Goal: Transaction & Acquisition: Purchase product/service

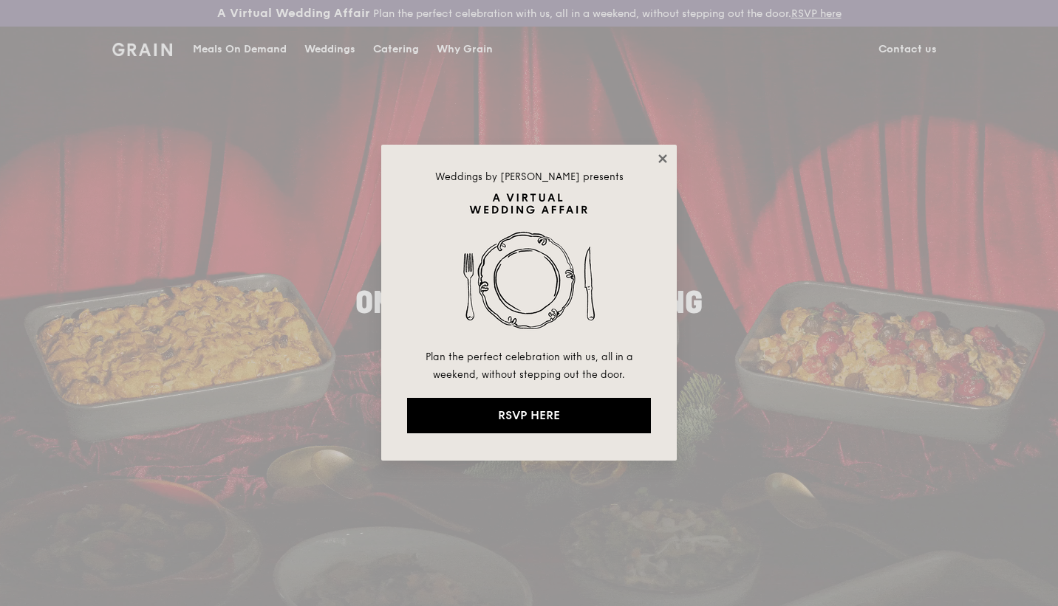
click at [662, 154] on icon at bounding box center [662, 158] width 13 height 13
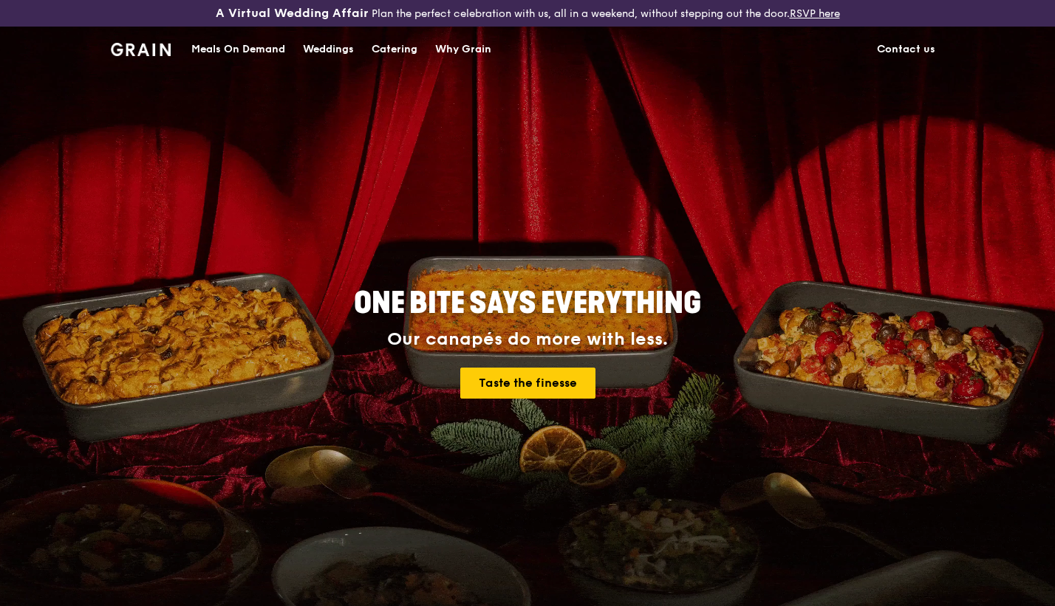
click at [273, 54] on div "Meals On Demand" at bounding box center [238, 49] width 94 height 44
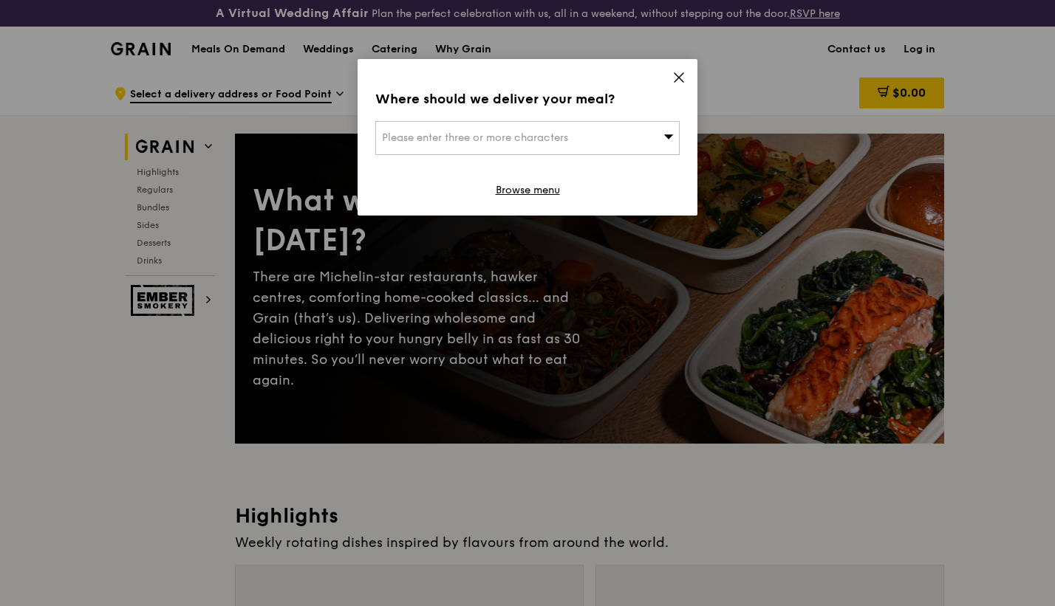
click at [622, 139] on div "Please enter three or more characters" at bounding box center [527, 138] width 304 height 34
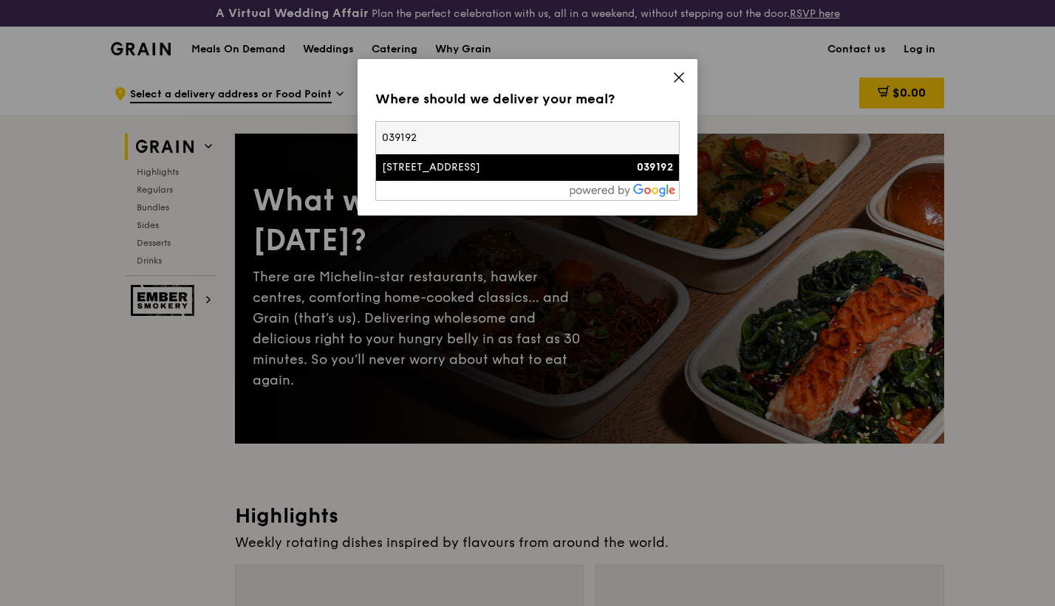
type input "039192"
click at [456, 165] on div "1 Temasek Avenue" at bounding box center [491, 167] width 219 height 15
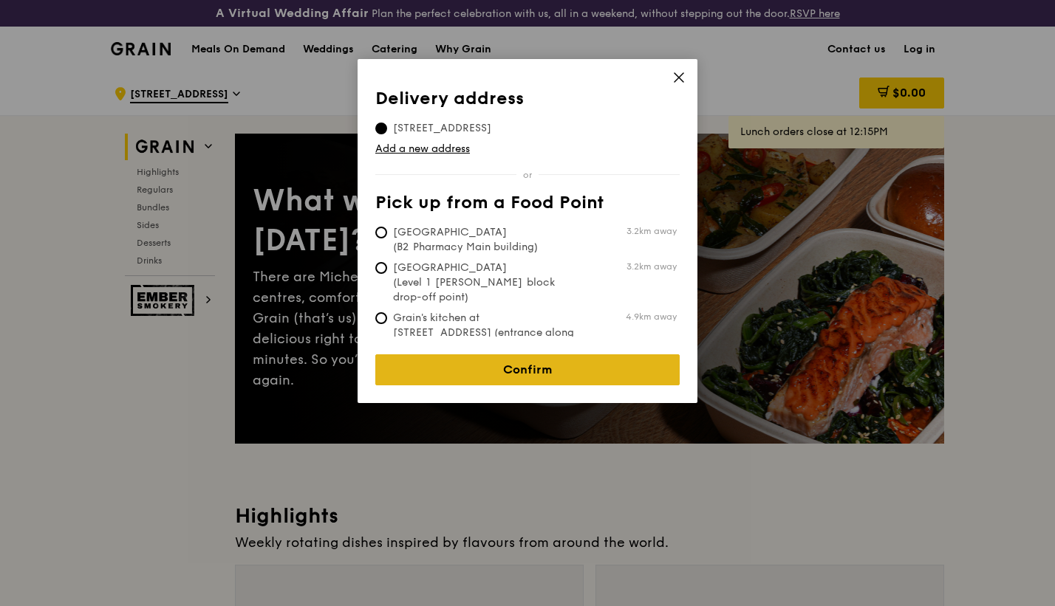
click at [525, 363] on link "Confirm" at bounding box center [527, 369] width 304 height 31
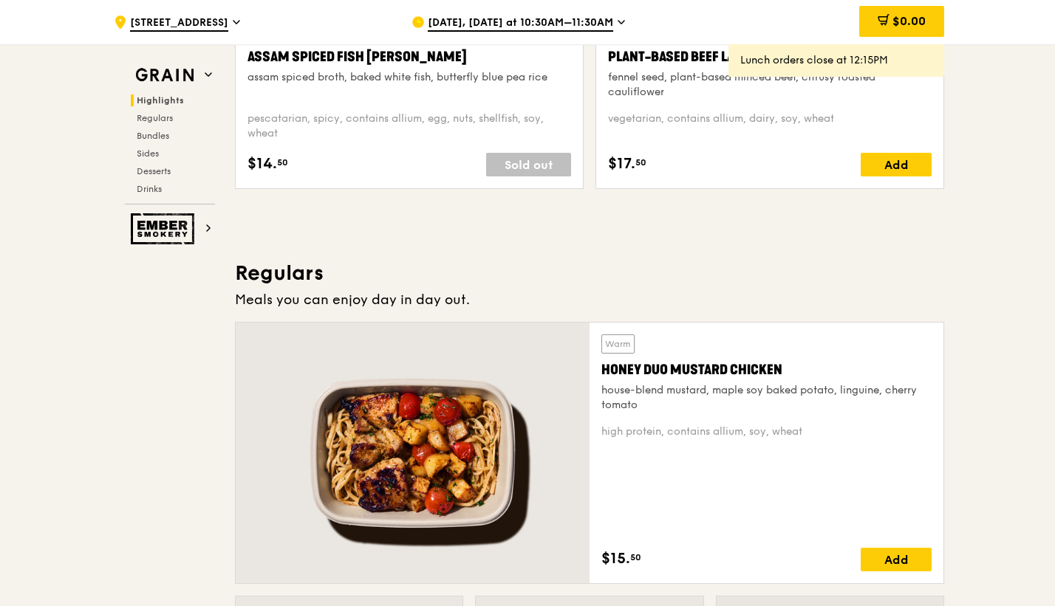
scroll to position [812, 0]
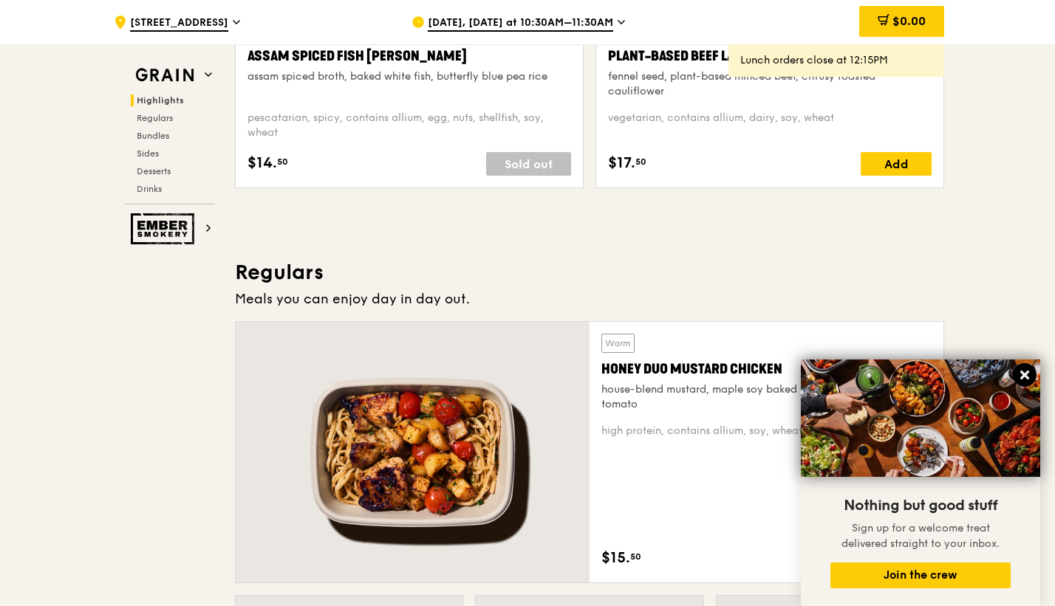
click at [1024, 374] on icon at bounding box center [1024, 375] width 9 height 9
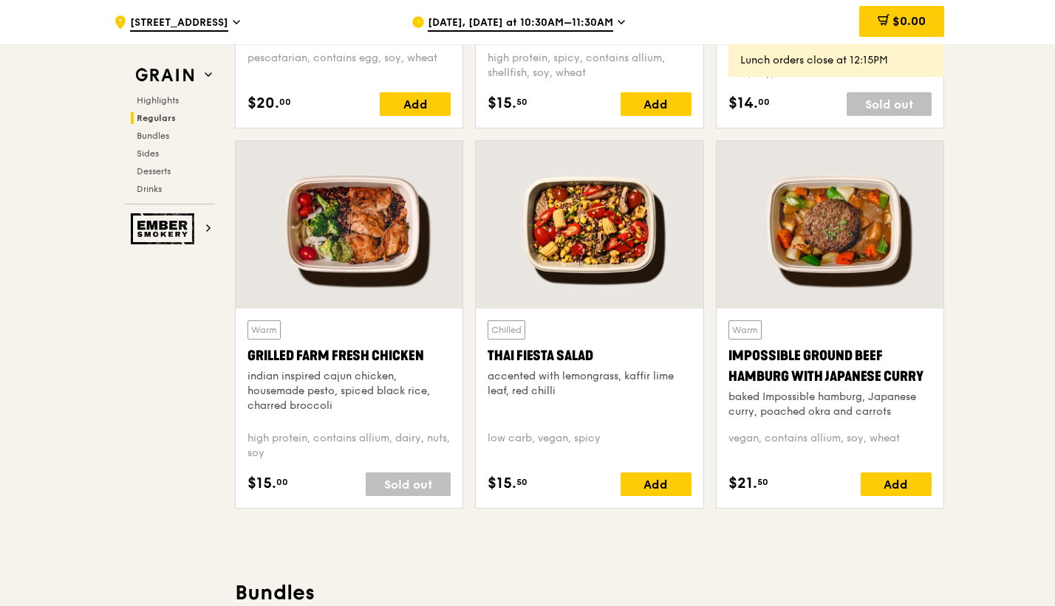
scroll to position [1625, 0]
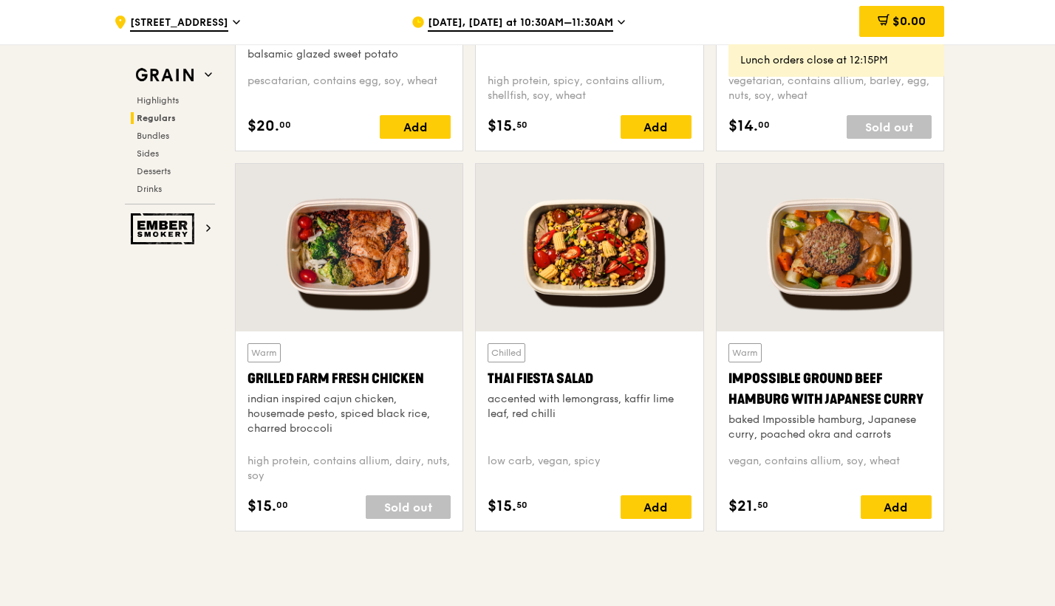
click at [610, 27] on div "Sep 22, Today at 10:30AM–11:30AM" at bounding box center [548, 22] width 274 height 44
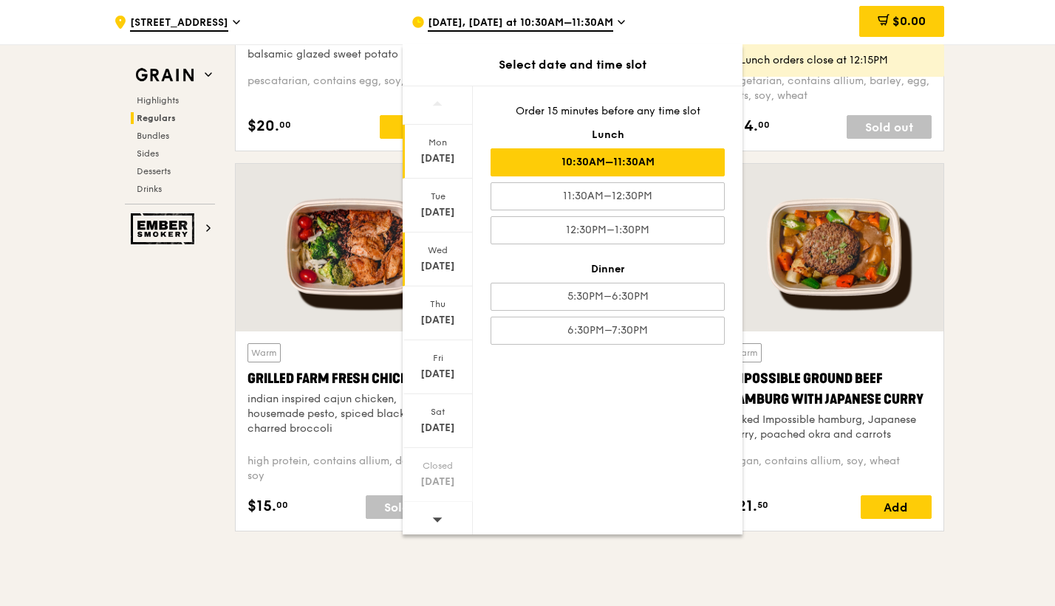
click at [417, 265] on div "Sep 24" at bounding box center [438, 266] width 66 height 15
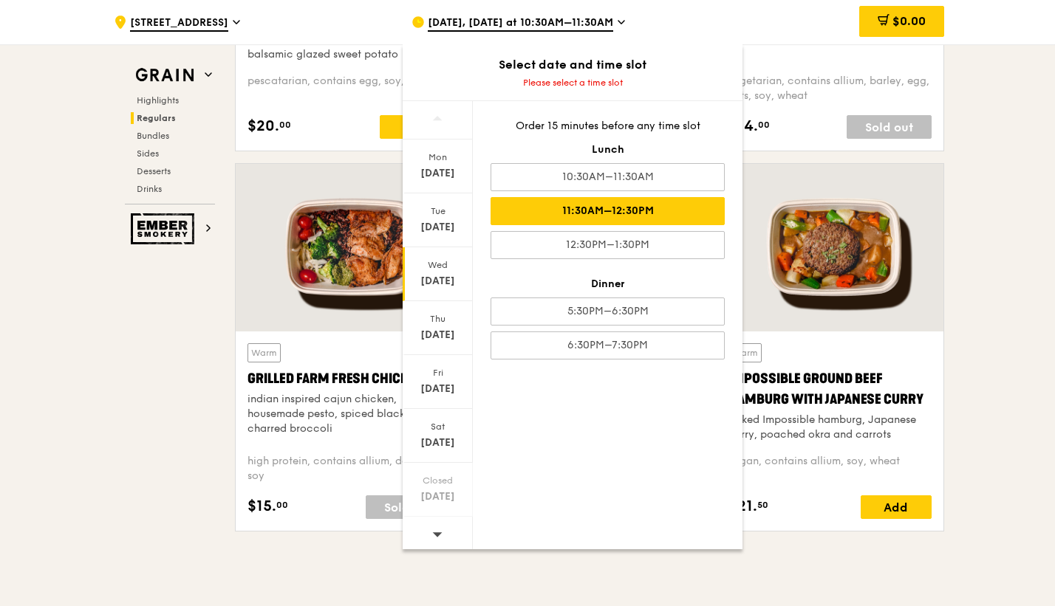
click at [640, 212] on div "11:30AM–12:30PM" at bounding box center [607, 211] width 234 height 28
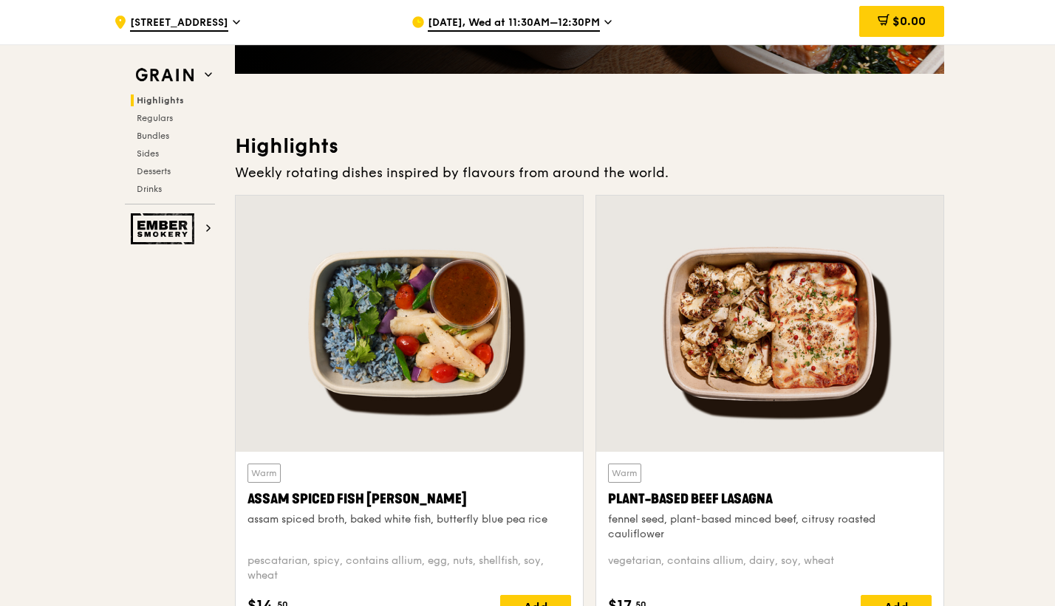
scroll to position [0, 0]
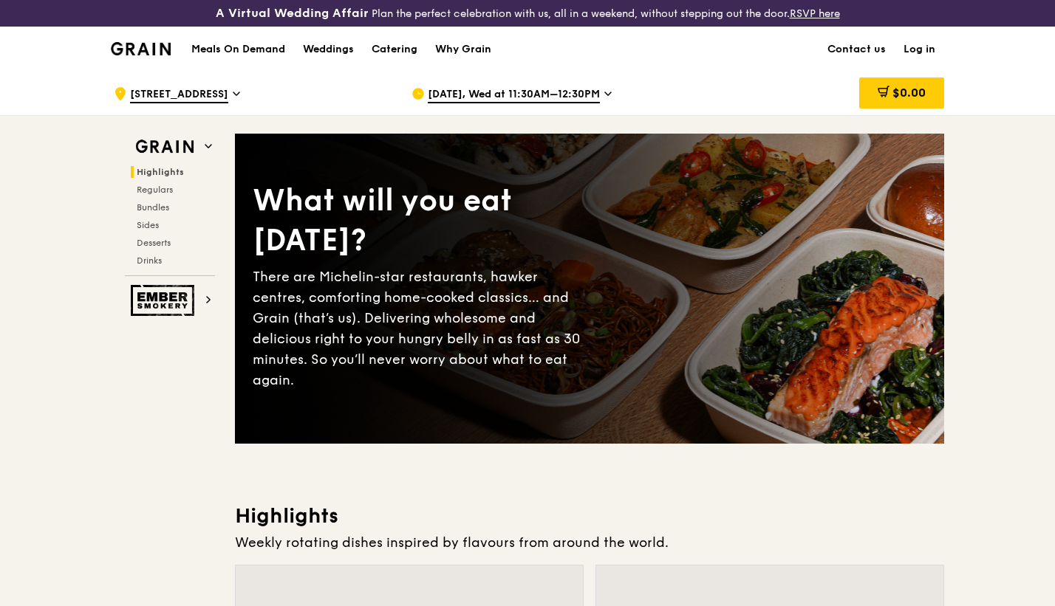
click at [614, 87] on div "Sep 24, Wed at 11:30AM–12:30PM" at bounding box center [548, 94] width 274 height 44
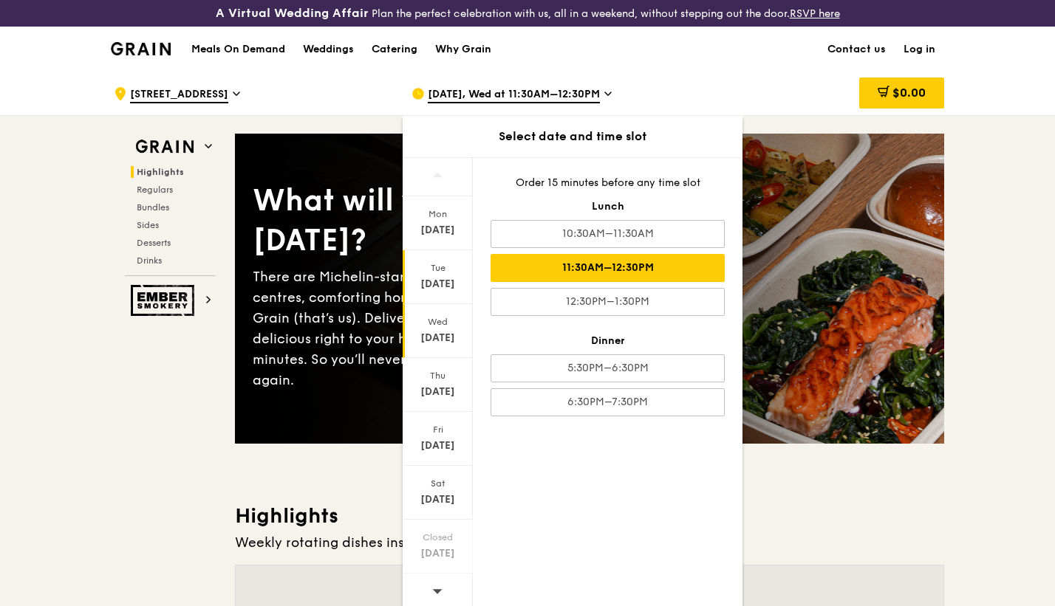
click at [430, 278] on div "Sep 23" at bounding box center [438, 284] width 66 height 15
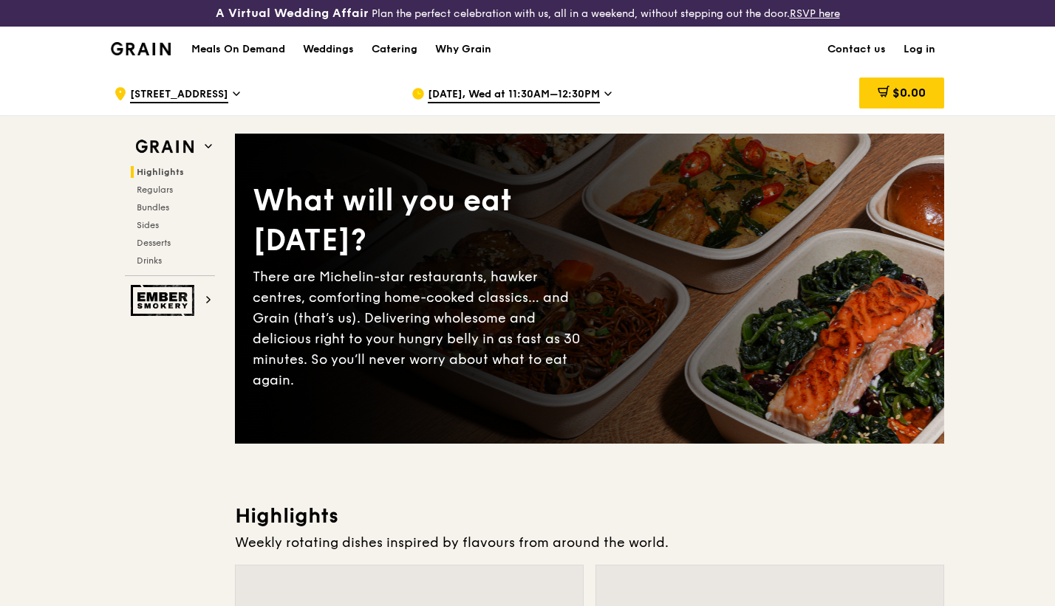
click at [592, 86] on div "Sep 24, Wed at 11:30AM–12:30PM" at bounding box center [548, 94] width 274 height 44
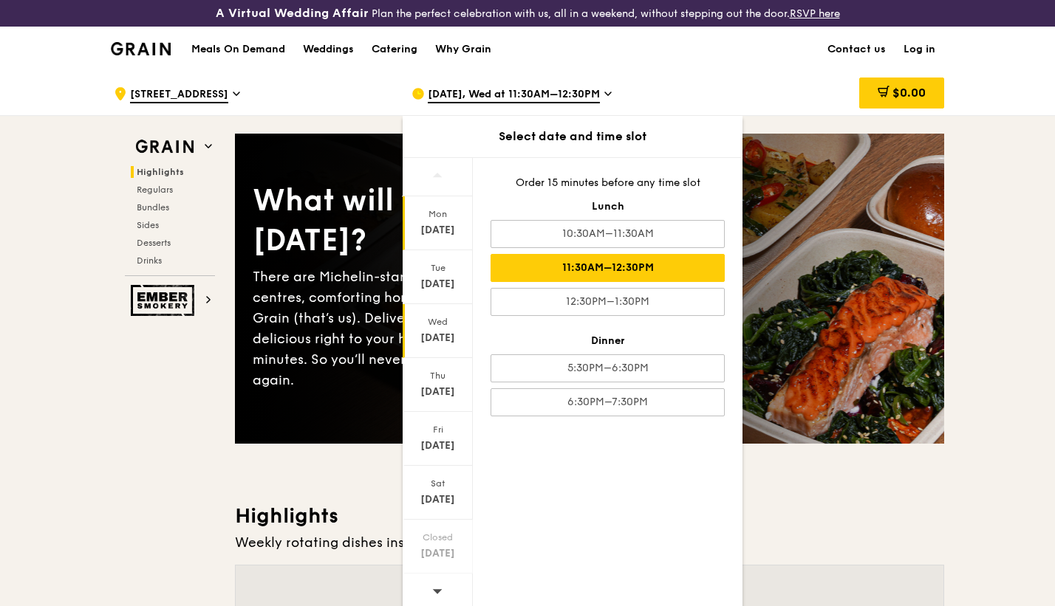
click at [449, 216] on div "Mon" at bounding box center [438, 214] width 66 height 12
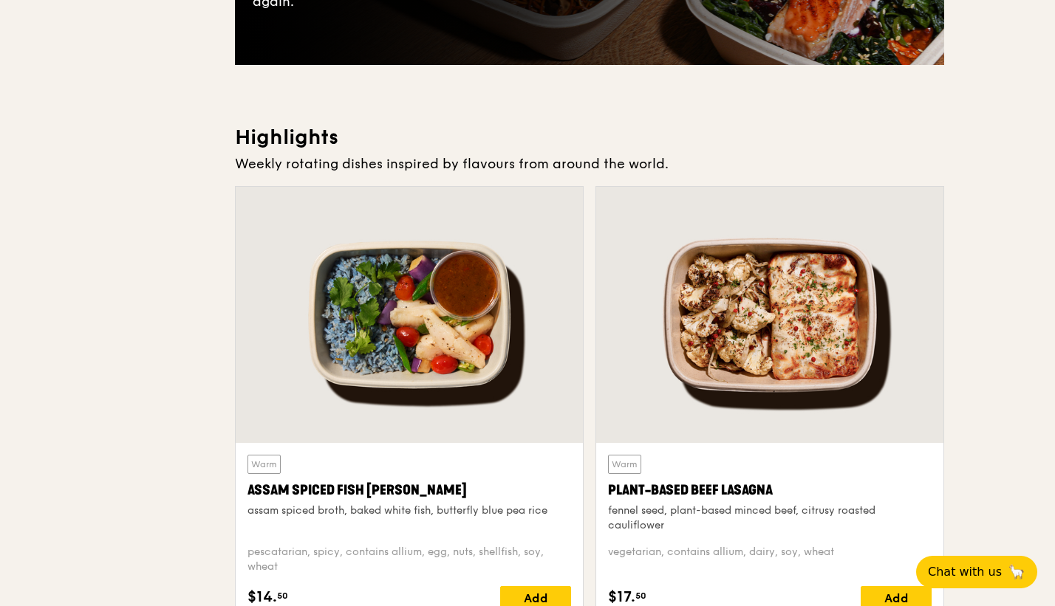
scroll to position [443, 0]
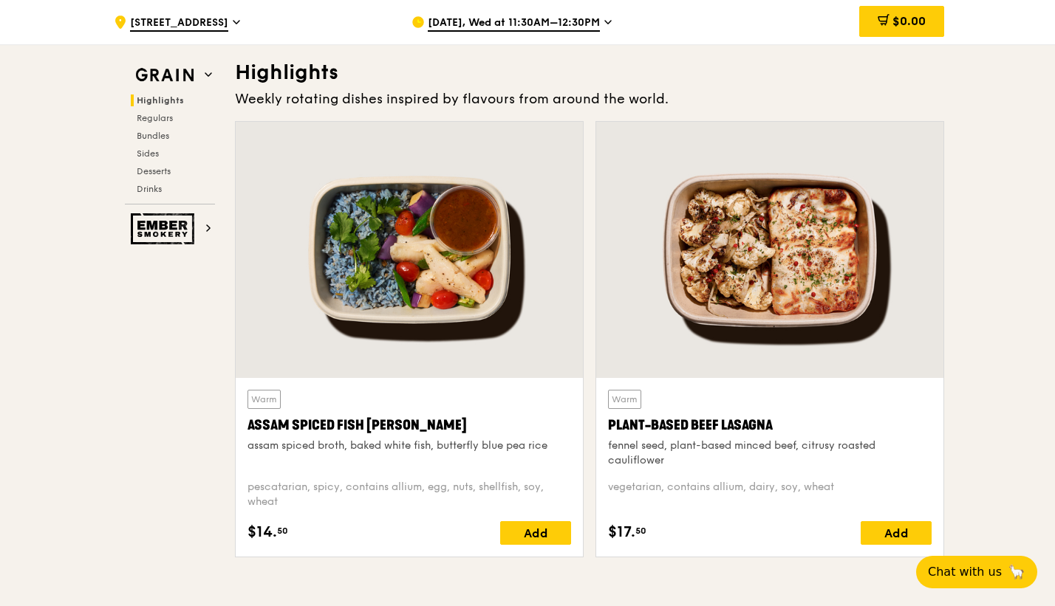
click at [607, 23] on icon at bounding box center [608, 22] width 6 height 3
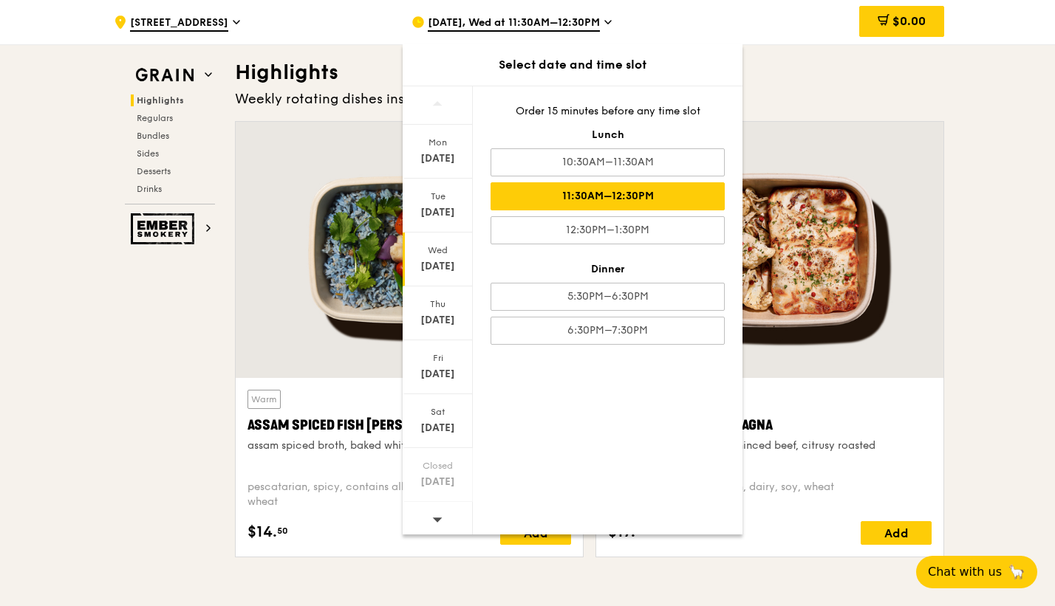
click at [416, 258] on div "Wed Sep 24" at bounding box center [437, 260] width 70 height 54
click at [626, 194] on div "11:30AM–12:30PM" at bounding box center [607, 196] width 234 height 28
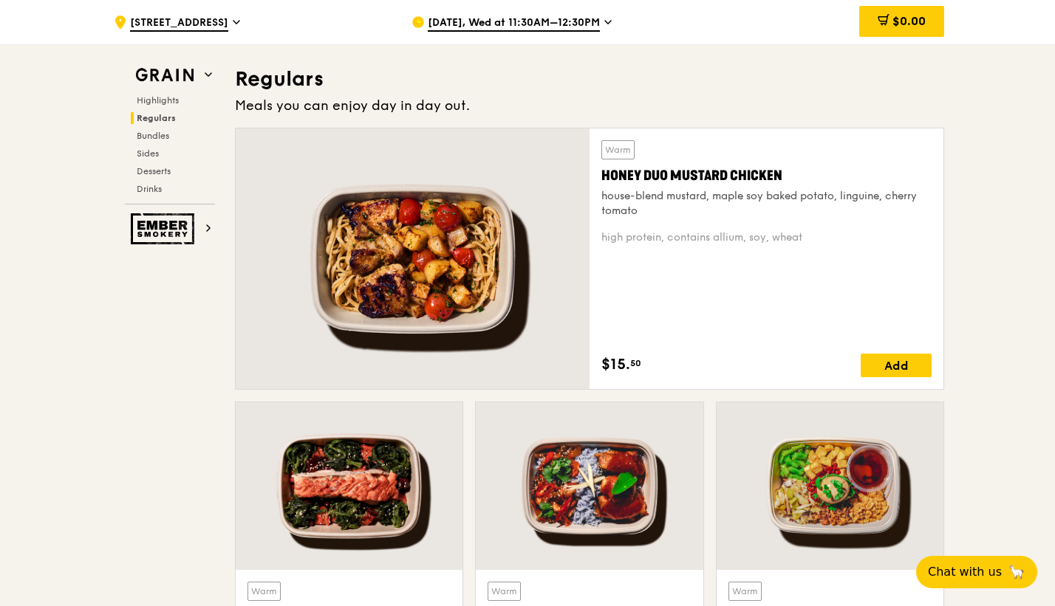
scroll to position [959, 0]
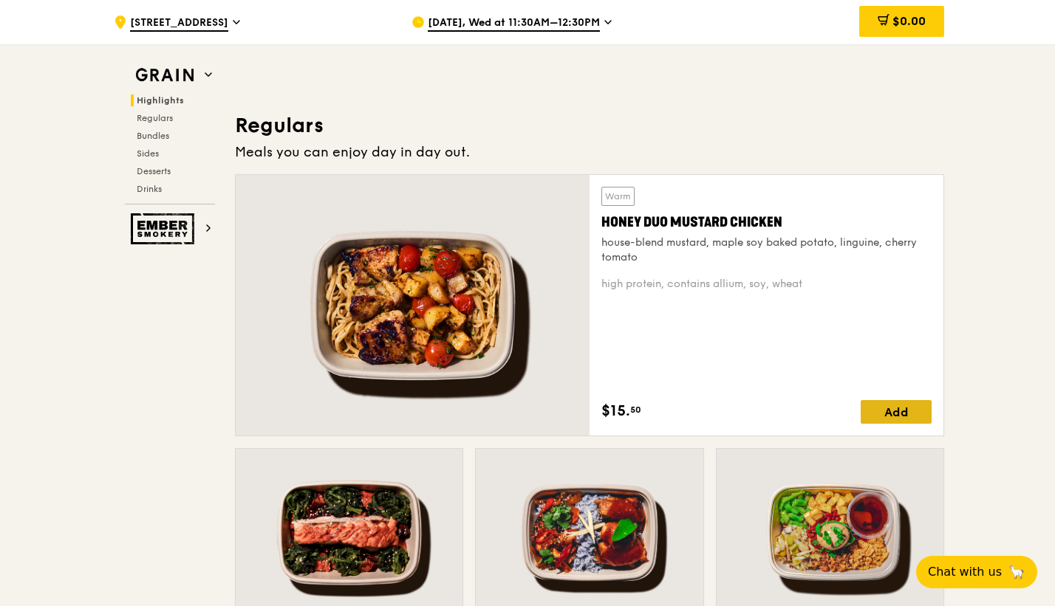
click at [870, 412] on div "Add" at bounding box center [895, 412] width 71 height 24
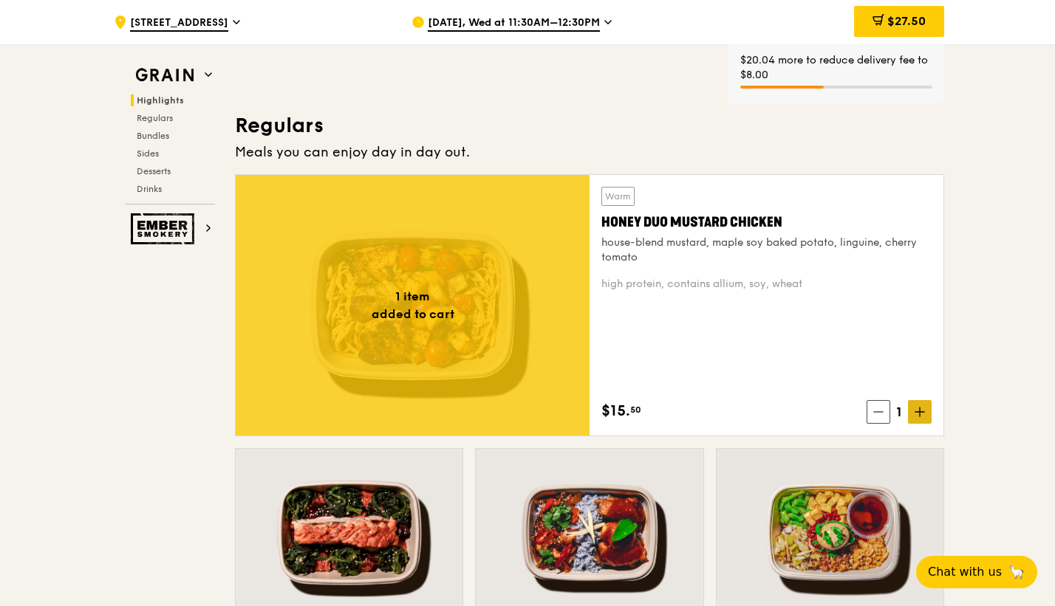
click at [921, 411] on icon at bounding box center [919, 412] width 10 height 10
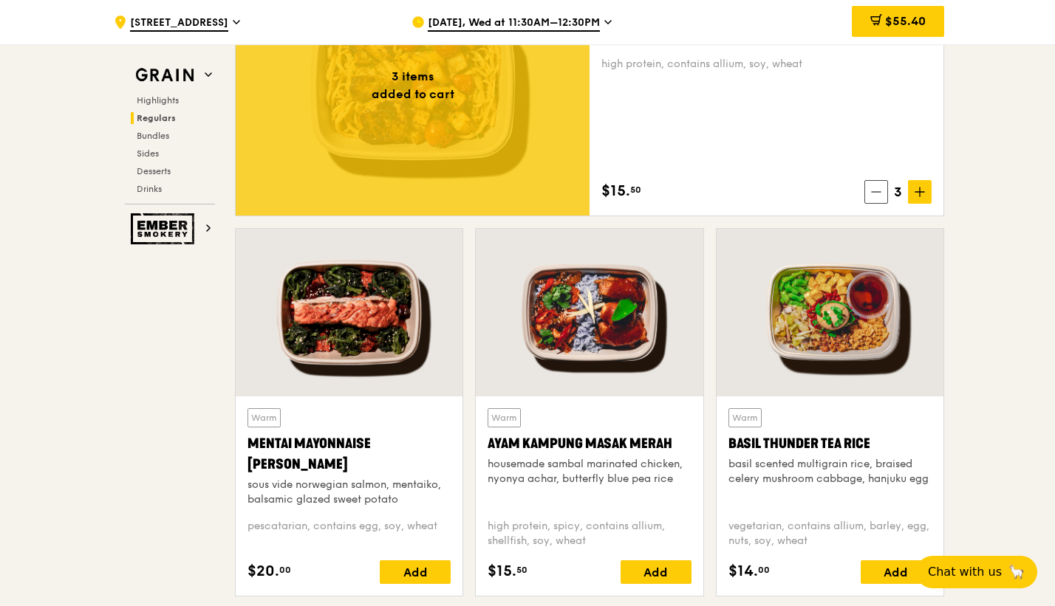
scroll to position [1181, 0]
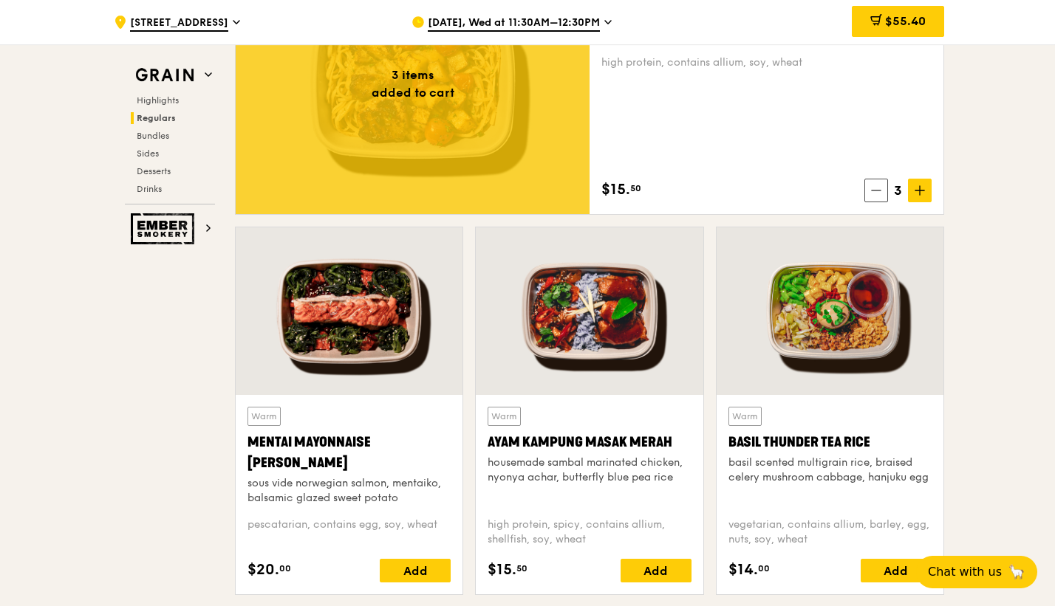
click at [339, 341] on div at bounding box center [349, 311] width 227 height 168
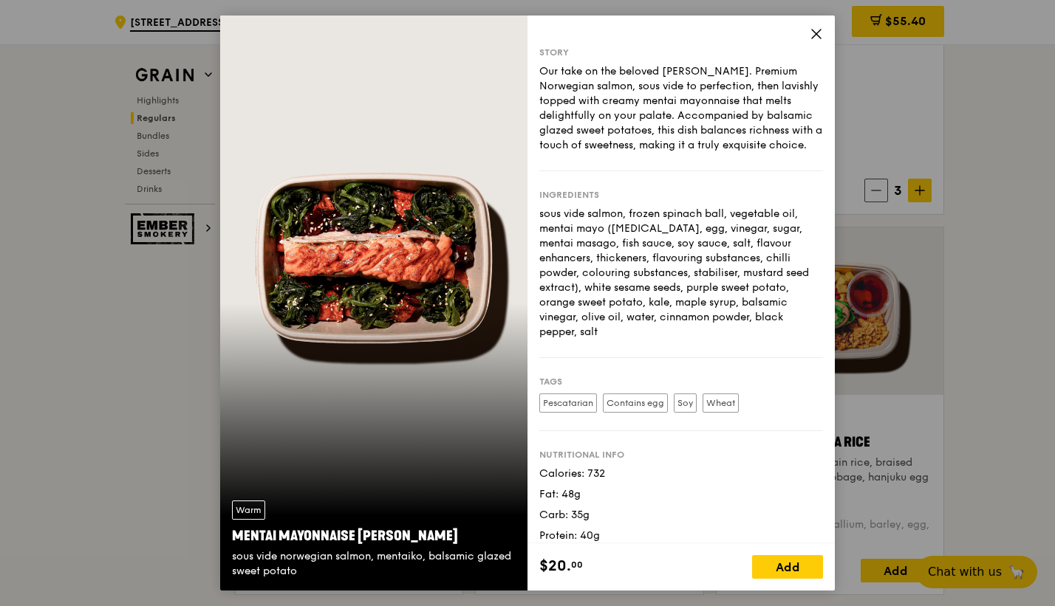
click at [822, 31] on icon at bounding box center [815, 33] width 13 height 13
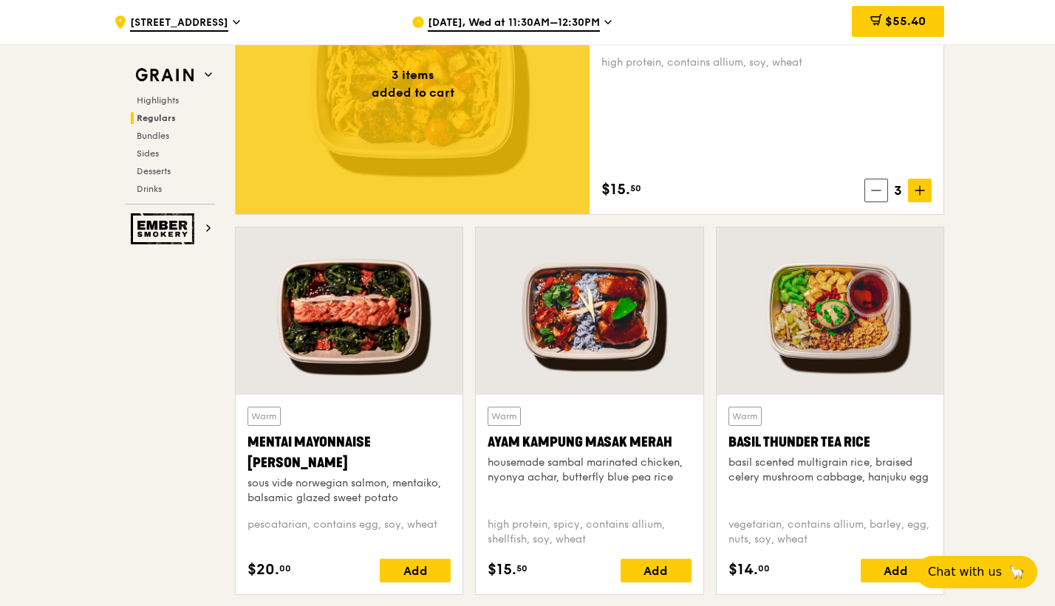
click at [585, 356] on div at bounding box center [589, 311] width 227 height 168
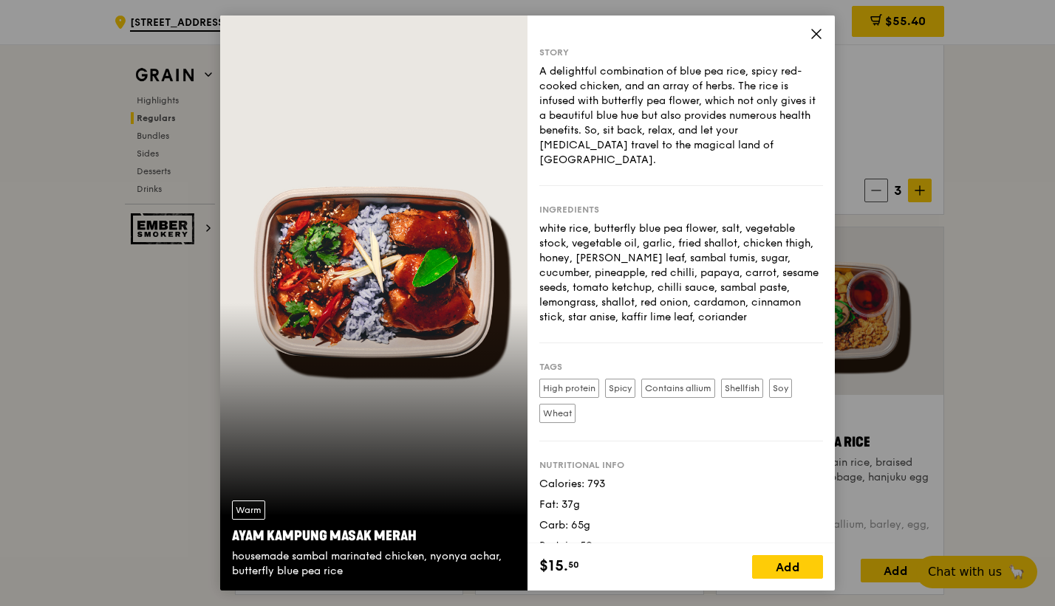
click at [812, 36] on icon at bounding box center [816, 34] width 9 height 9
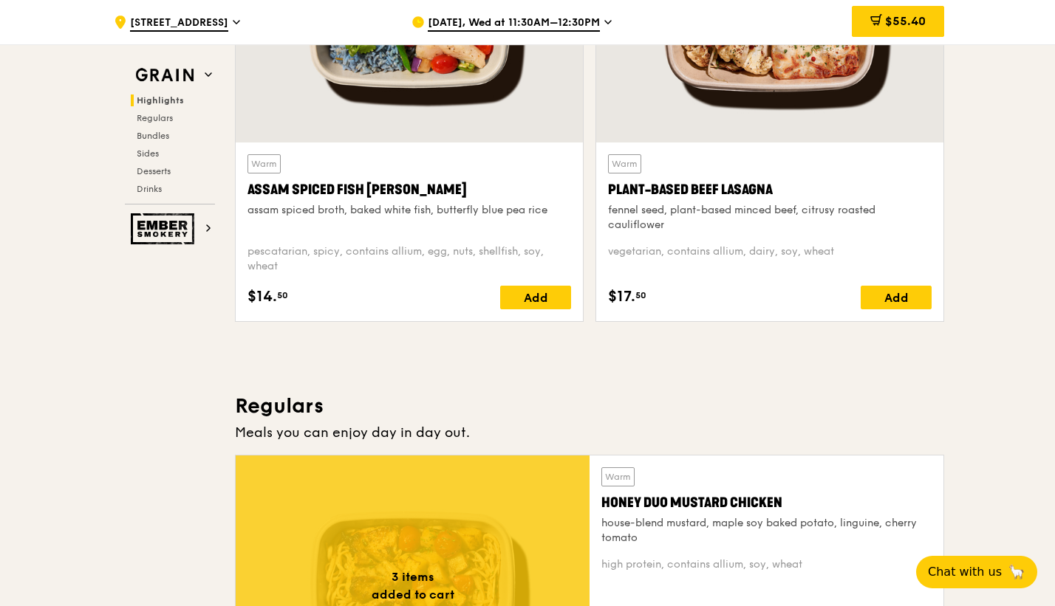
scroll to position [442, 0]
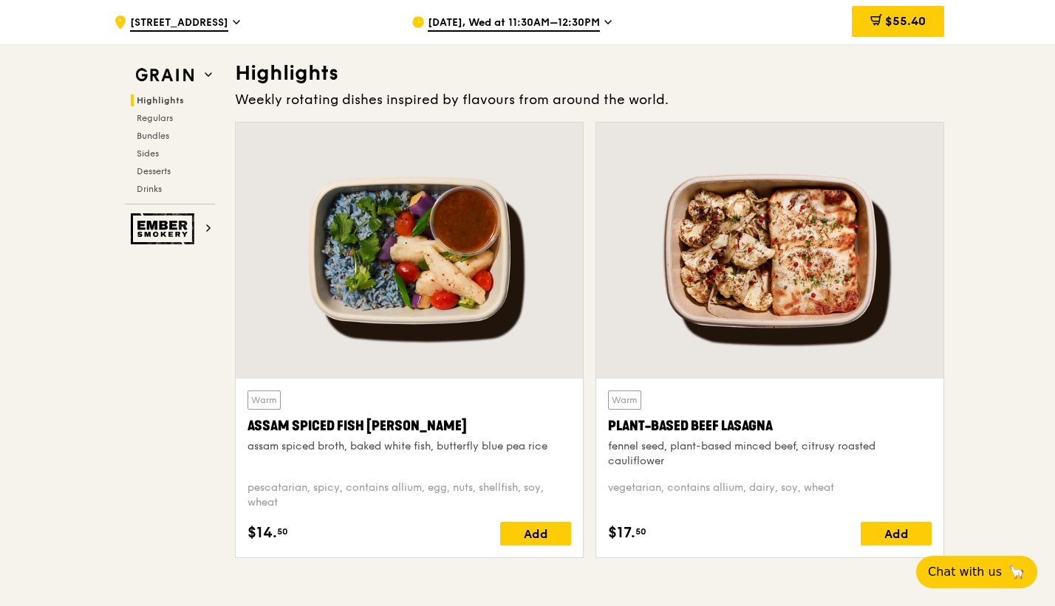
click at [439, 268] on div at bounding box center [409, 251] width 347 height 256
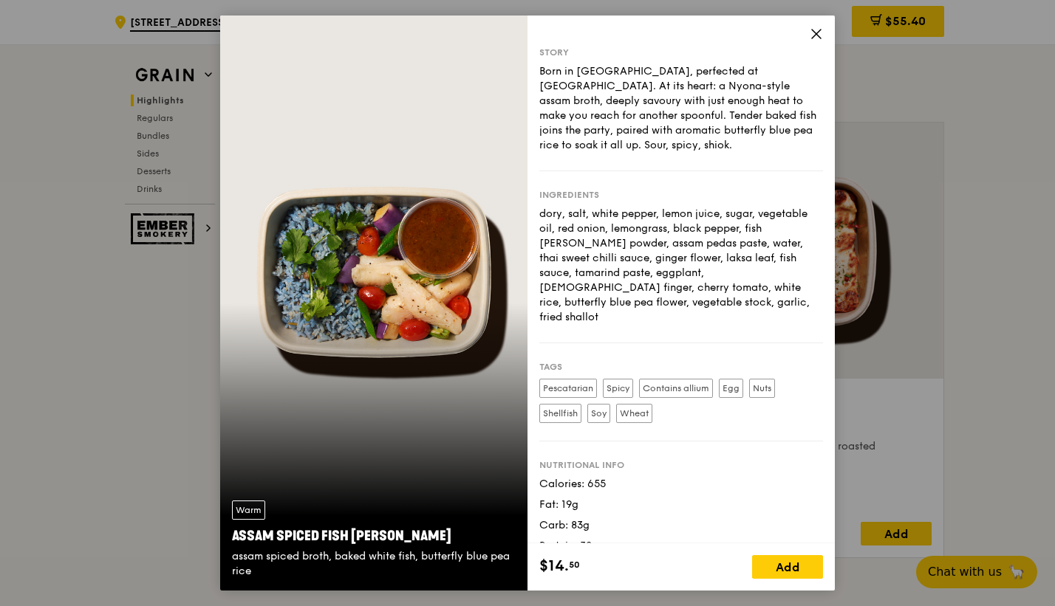
click at [818, 31] on icon at bounding box center [816, 34] width 9 height 9
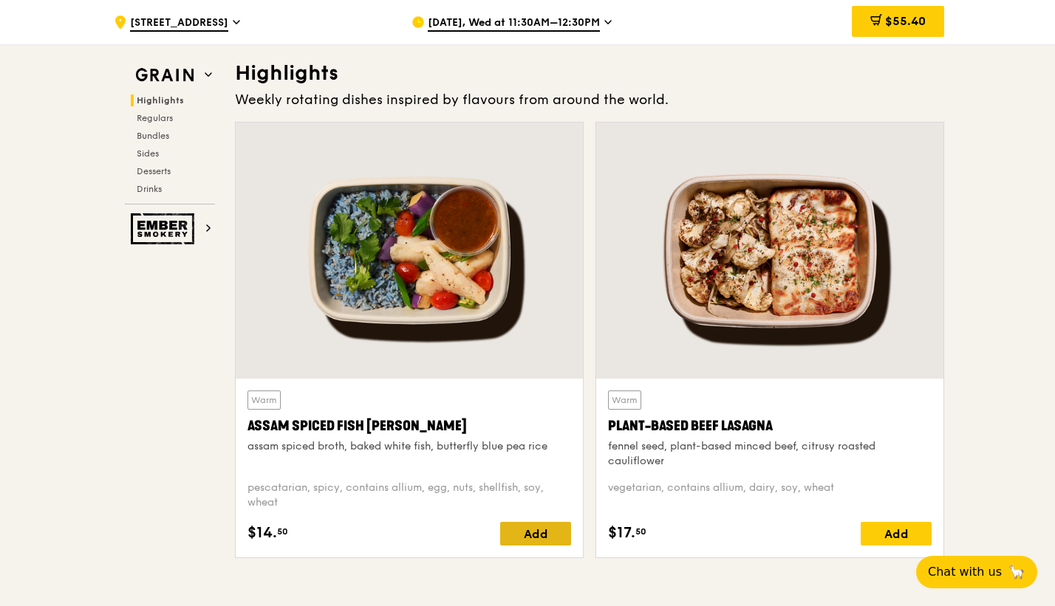
click at [524, 536] on div "Add" at bounding box center [535, 534] width 71 height 24
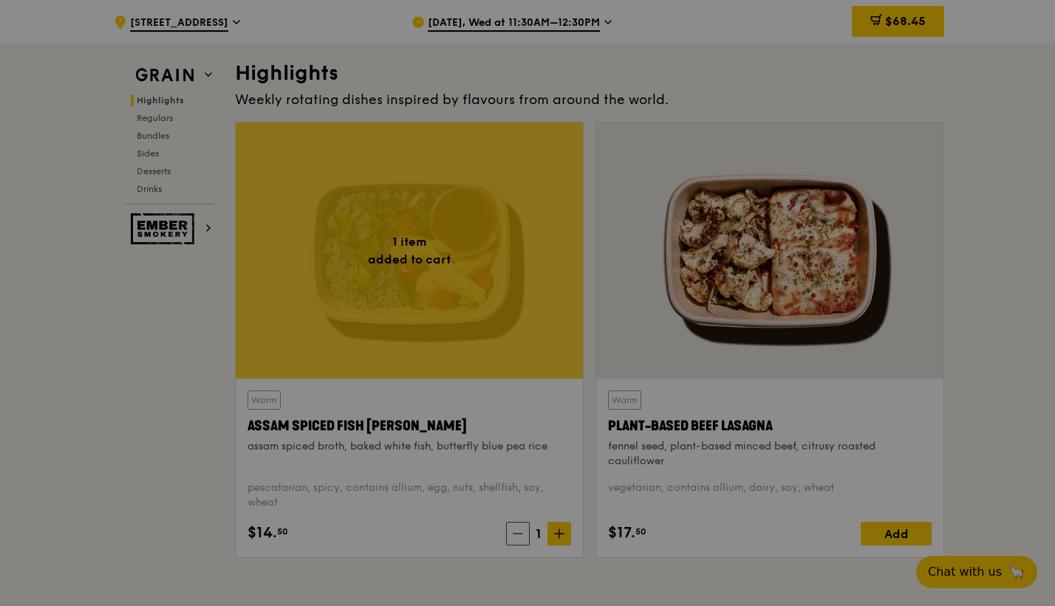
click at [555, 528] on div at bounding box center [527, 303] width 1055 height 606
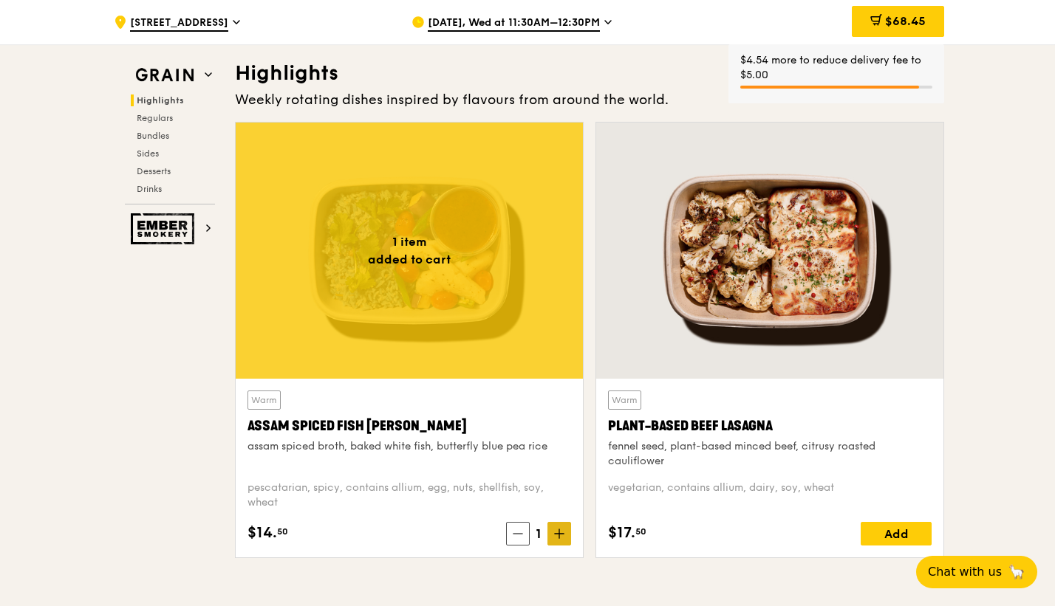
click at [559, 532] on icon at bounding box center [559, 534] width 0 height 9
click at [559, 531] on icon at bounding box center [559, 534] width 0 height 9
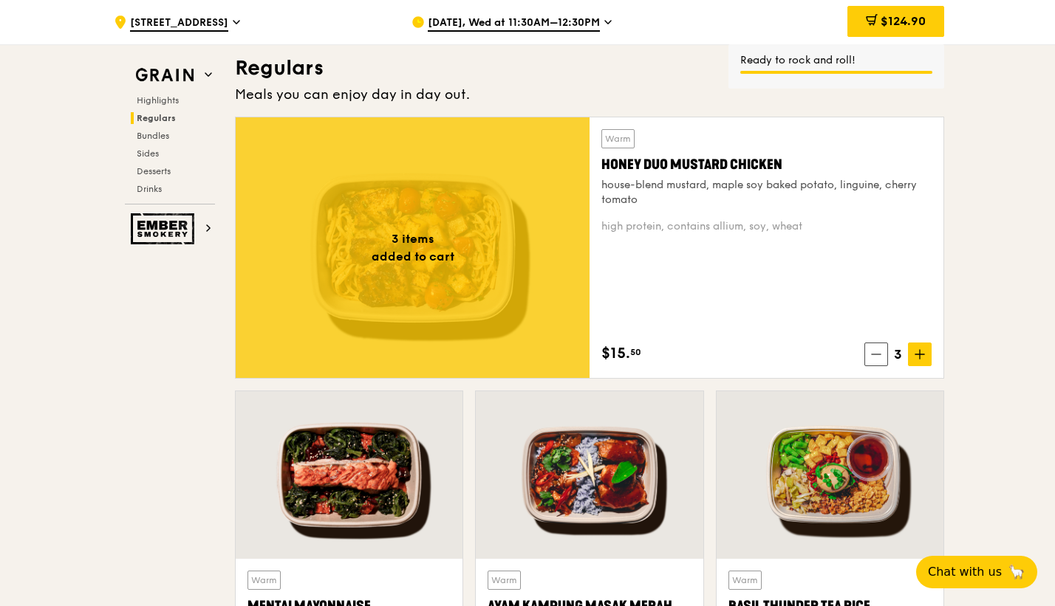
scroll to position [1033, 0]
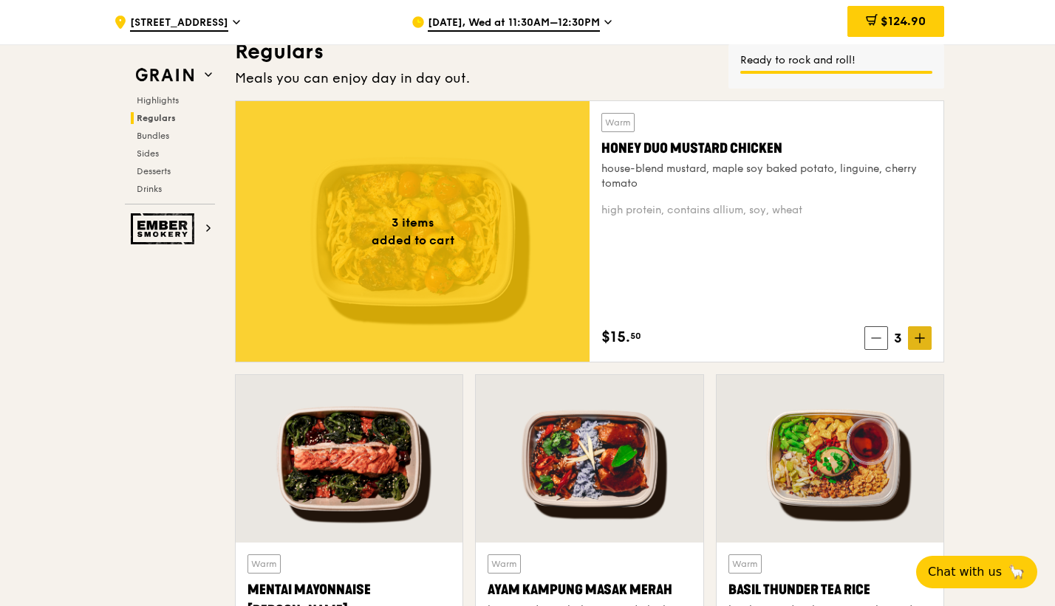
click at [920, 334] on icon at bounding box center [919, 338] width 10 height 10
click at [919, 338] on icon at bounding box center [919, 338] width 9 height 0
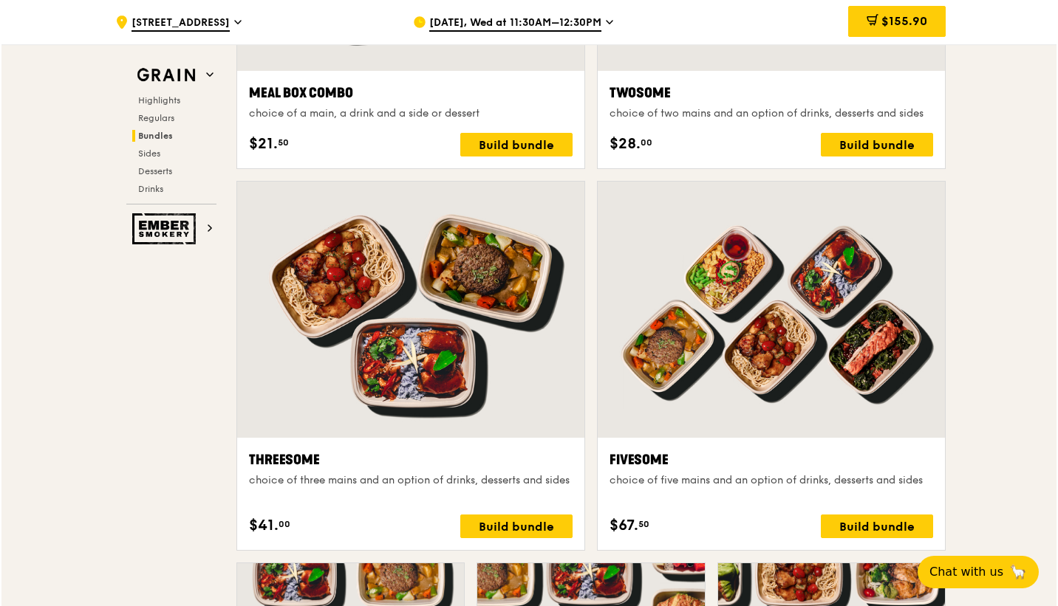
scroll to position [2510, 0]
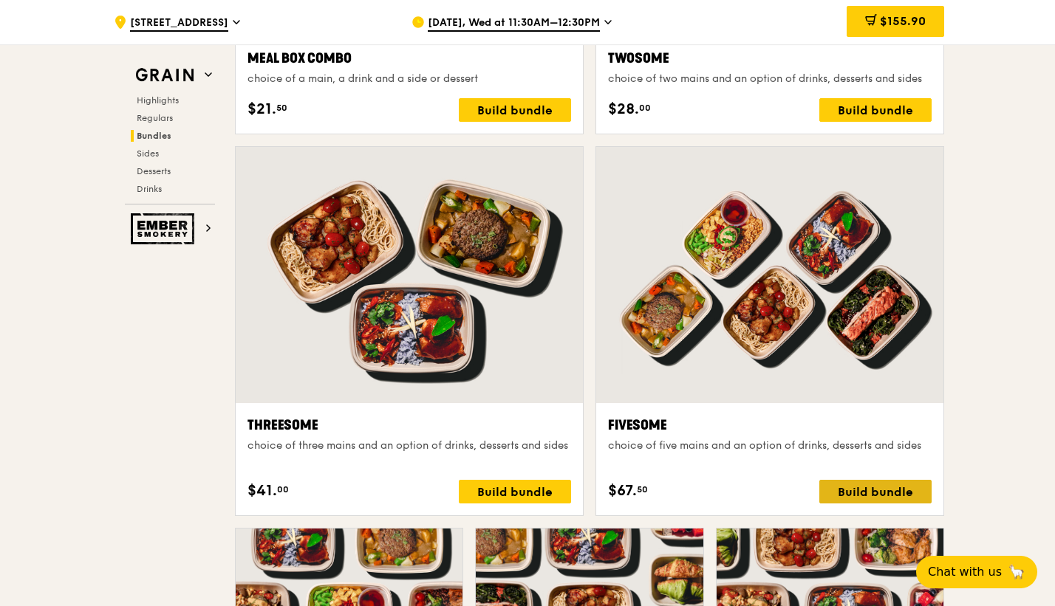
click at [838, 490] on div "Build bundle" at bounding box center [875, 492] width 112 height 24
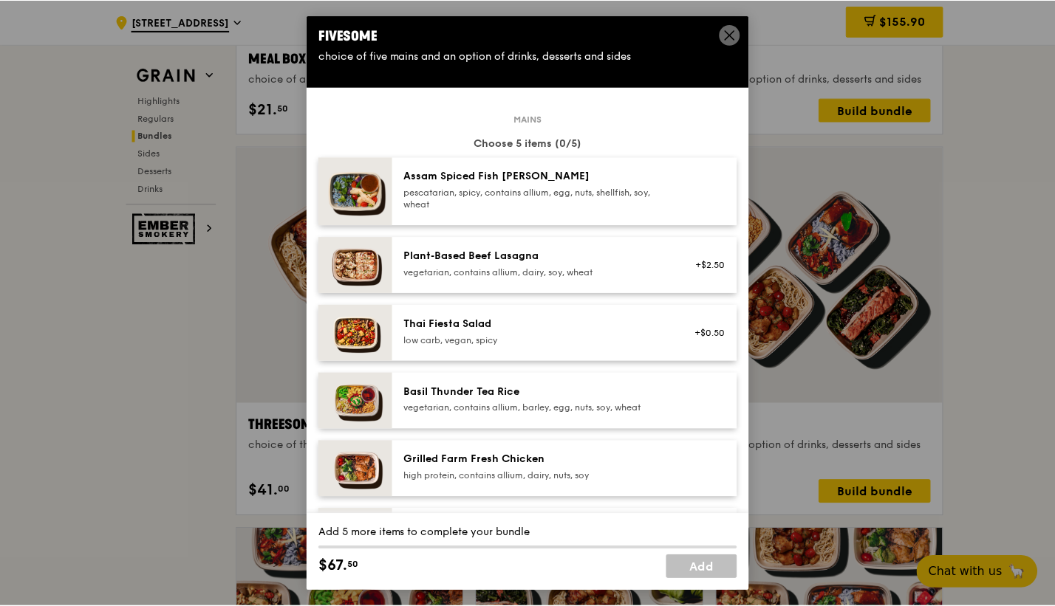
scroll to position [0, 0]
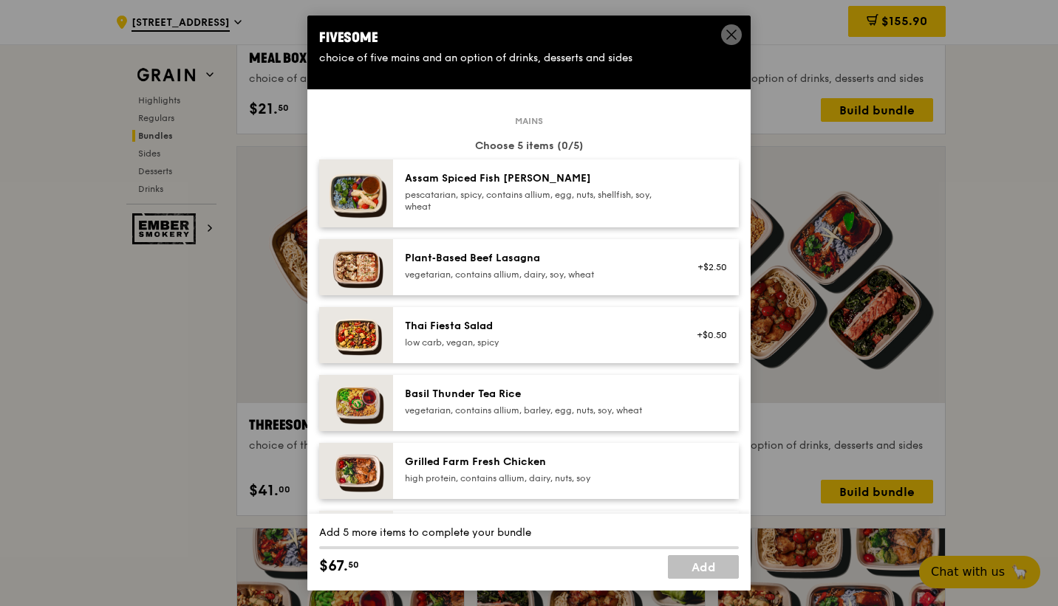
click at [724, 38] on span at bounding box center [731, 34] width 21 height 21
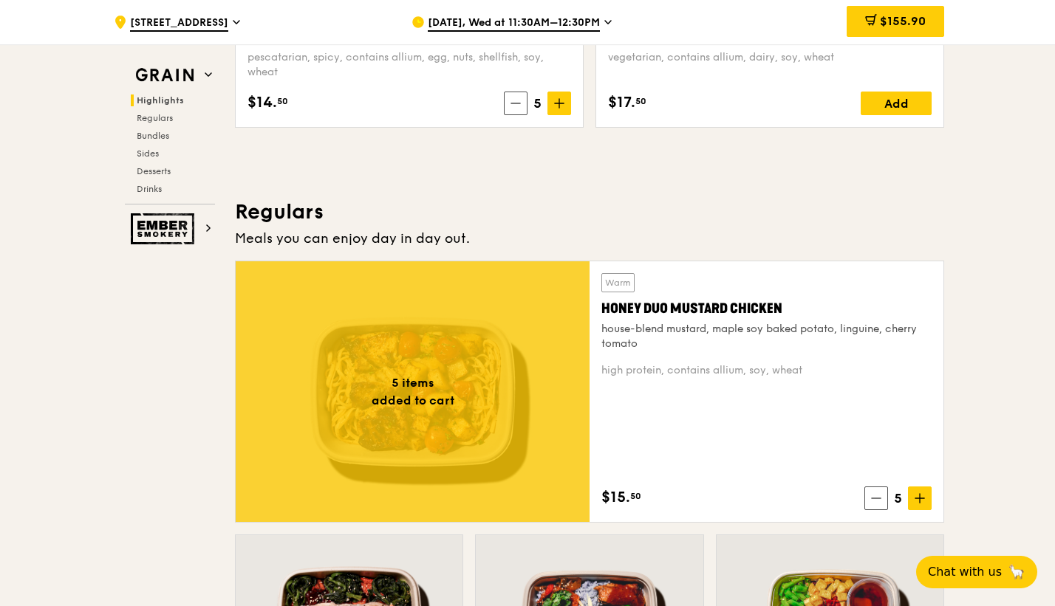
scroll to position [738, 0]
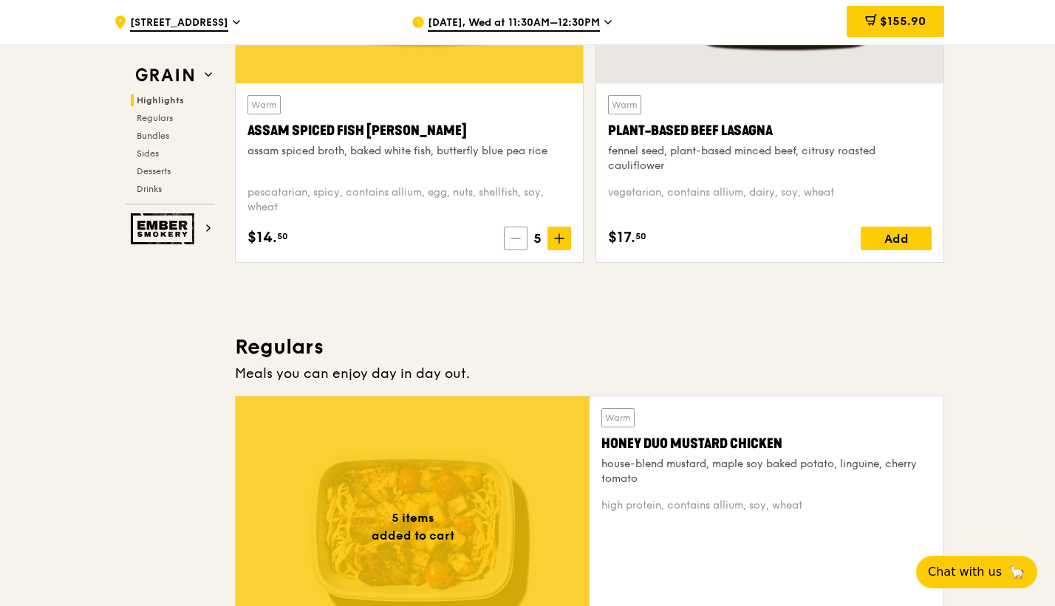
click at [519, 242] on icon at bounding box center [515, 238] width 10 height 10
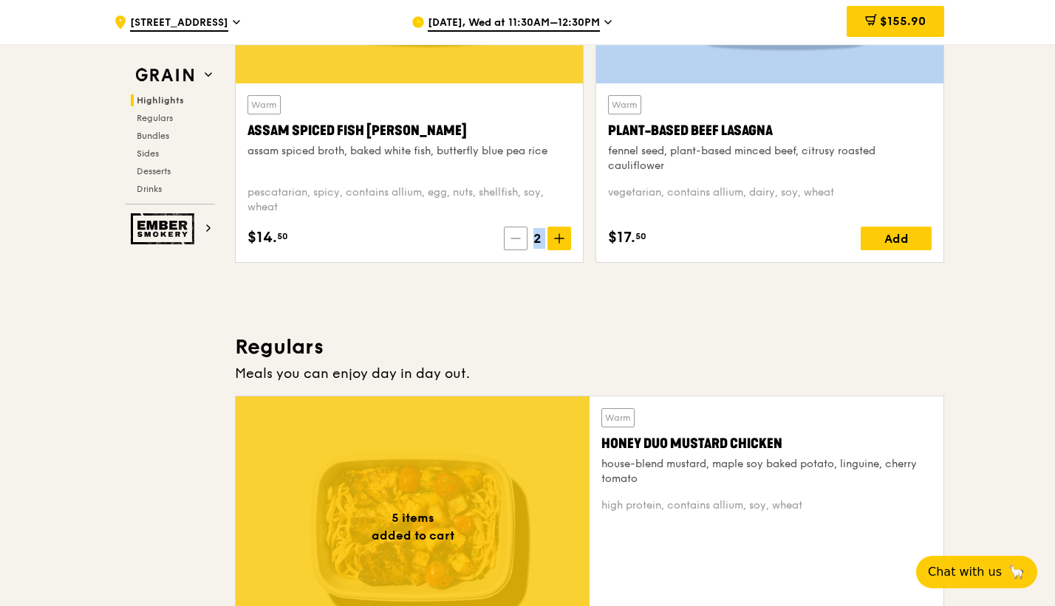
click at [519, 242] on icon at bounding box center [515, 238] width 10 height 10
click at [519, 242] on icon at bounding box center [518, 238] width 10 height 10
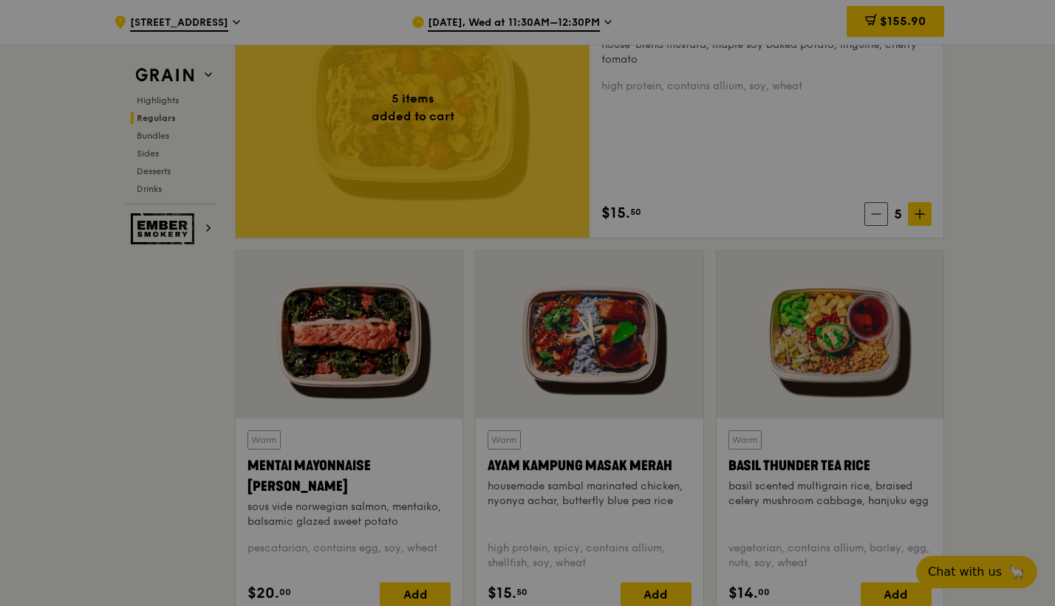
scroll to position [1181, 0]
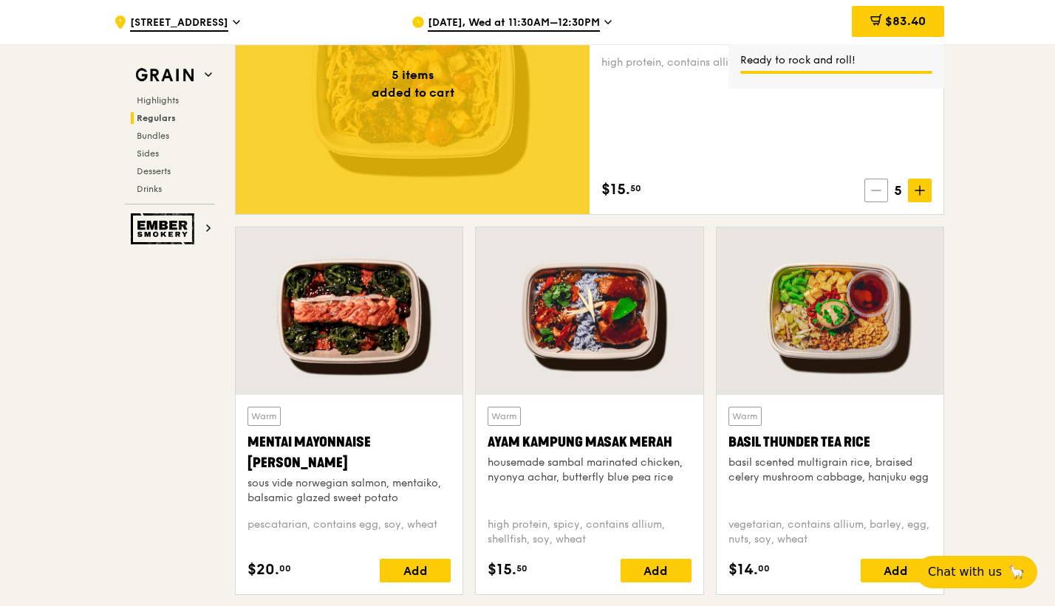
click at [876, 188] on icon at bounding box center [876, 190] width 10 height 10
click at [876, 188] on icon at bounding box center [875, 190] width 10 height 10
click at [876, 187] on icon at bounding box center [876, 190] width 10 height 10
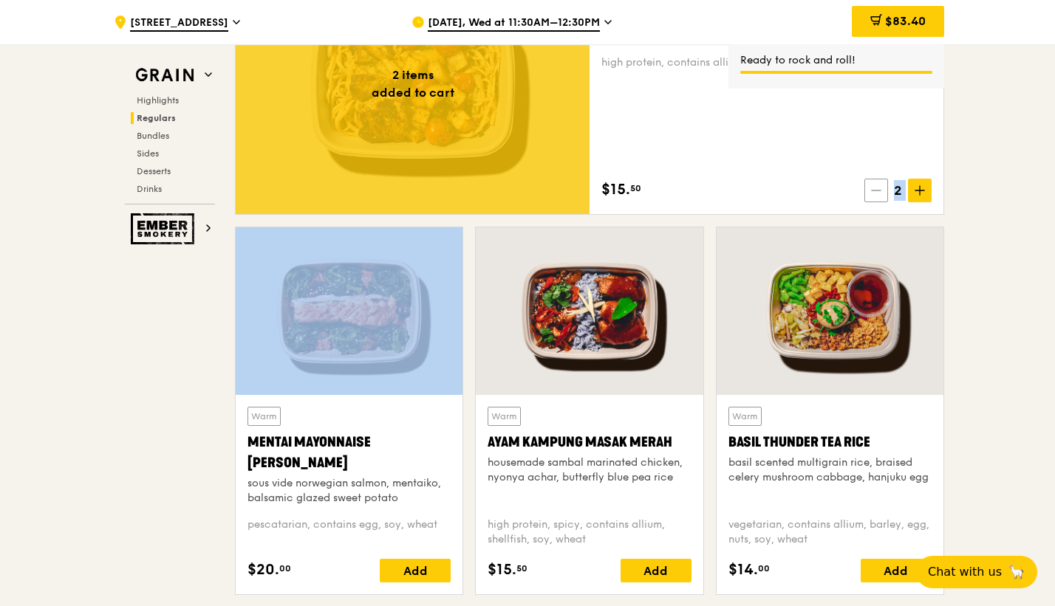
click at [876, 187] on icon at bounding box center [876, 190] width 10 height 10
click at [876, 187] on icon at bounding box center [878, 190] width 10 height 10
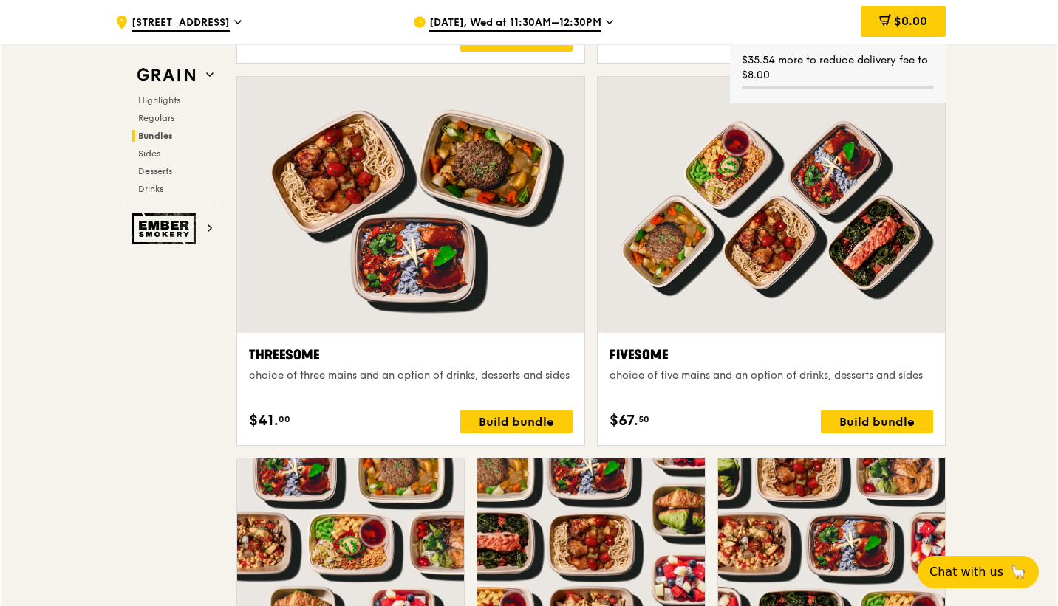
scroll to position [2584, 0]
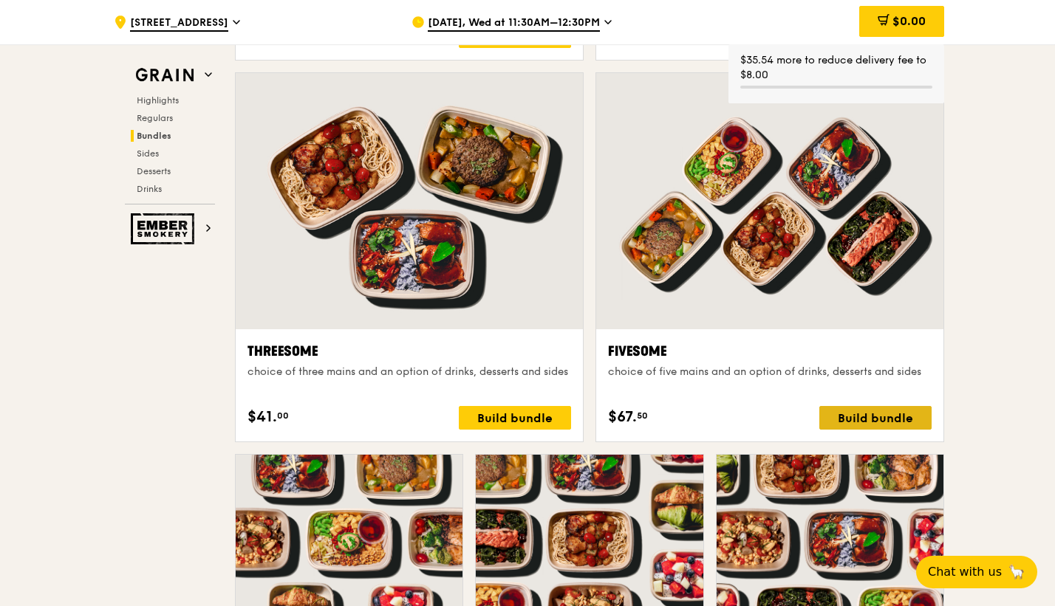
click at [894, 414] on div "Build bundle" at bounding box center [875, 418] width 112 height 24
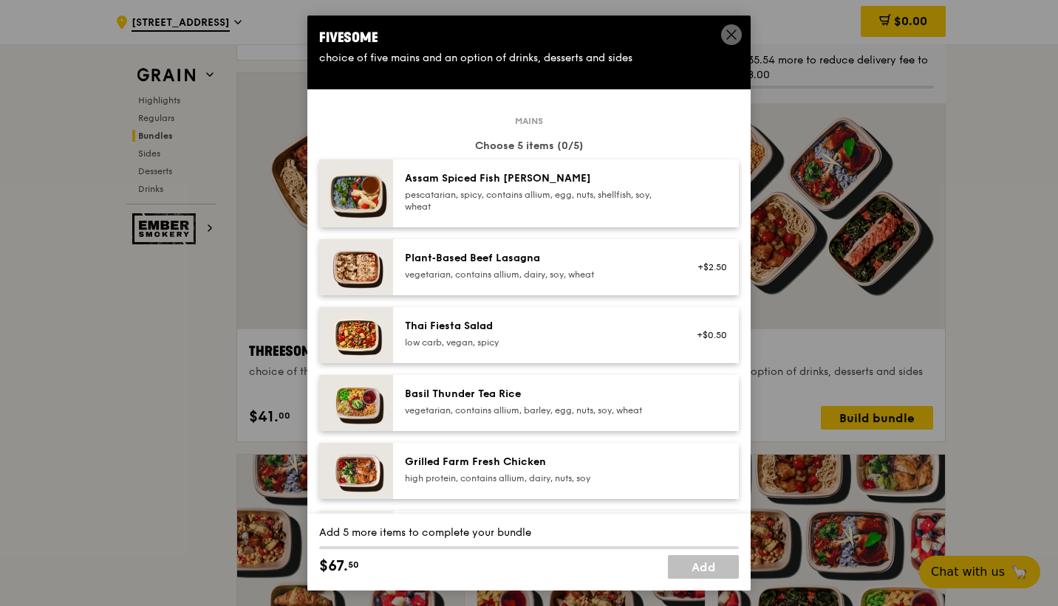
click at [702, 202] on div at bounding box center [707, 193] width 57 height 44
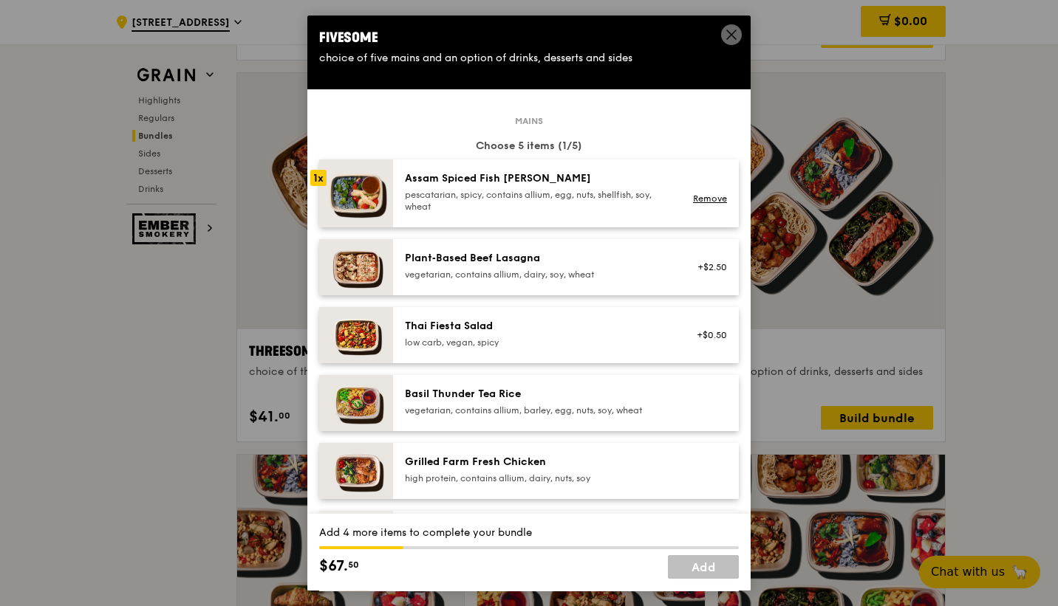
click at [638, 191] on div "pescatarian, spicy, contains allium, egg, nuts, shellfish, soy, wheat" at bounding box center [537, 201] width 265 height 24
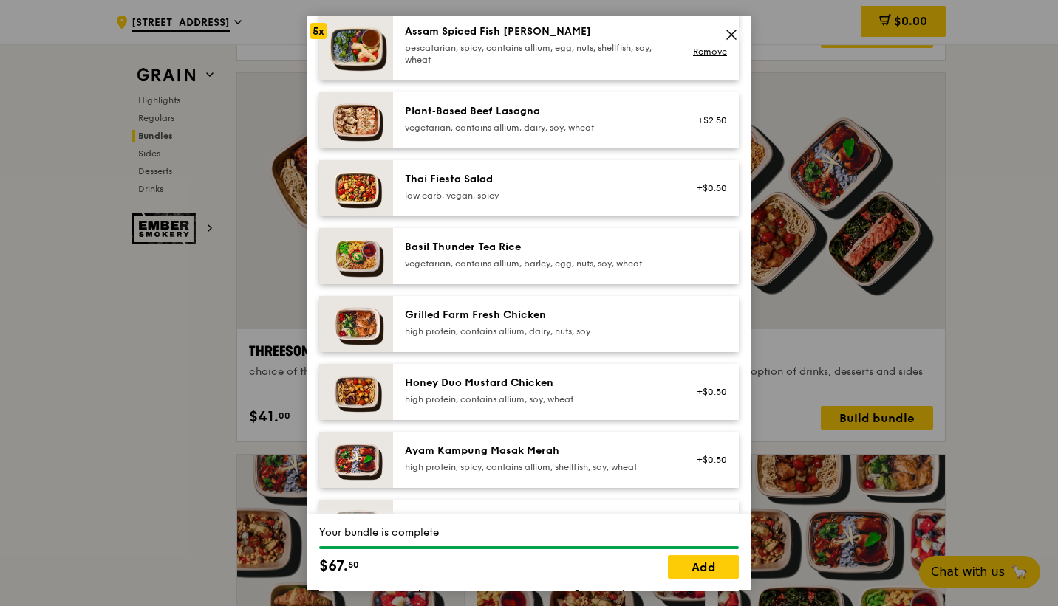
scroll to position [148, 0]
click at [551, 391] on div "Honey Duo Mustard Chicken high protein, contains allium, soy, wheat" at bounding box center [537, 390] width 265 height 30
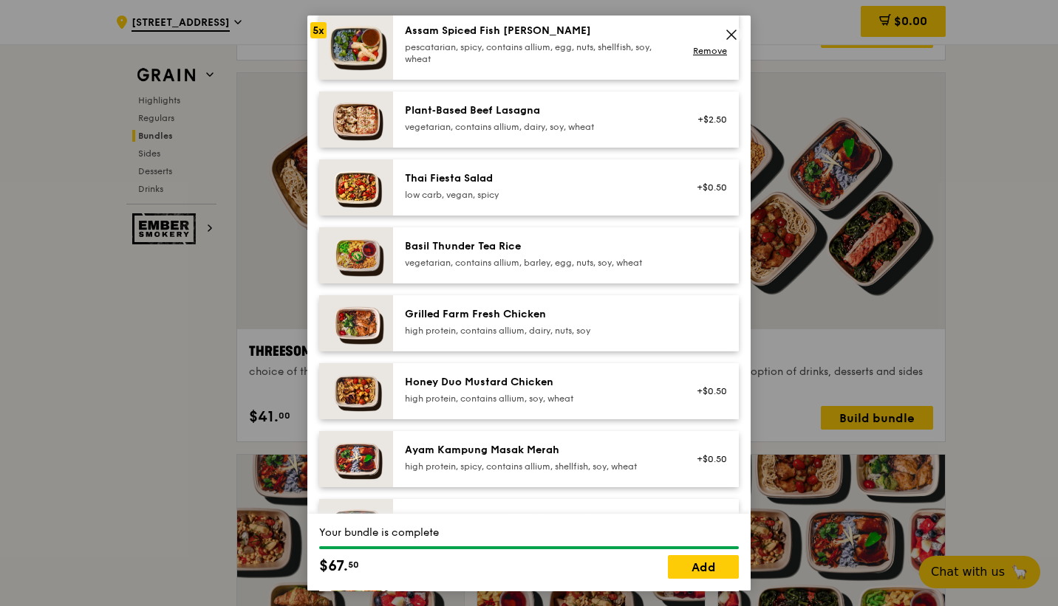
click at [551, 391] on div "Honey Duo Mustard Chicken high protein, contains allium, soy, wheat" at bounding box center [537, 390] width 265 height 30
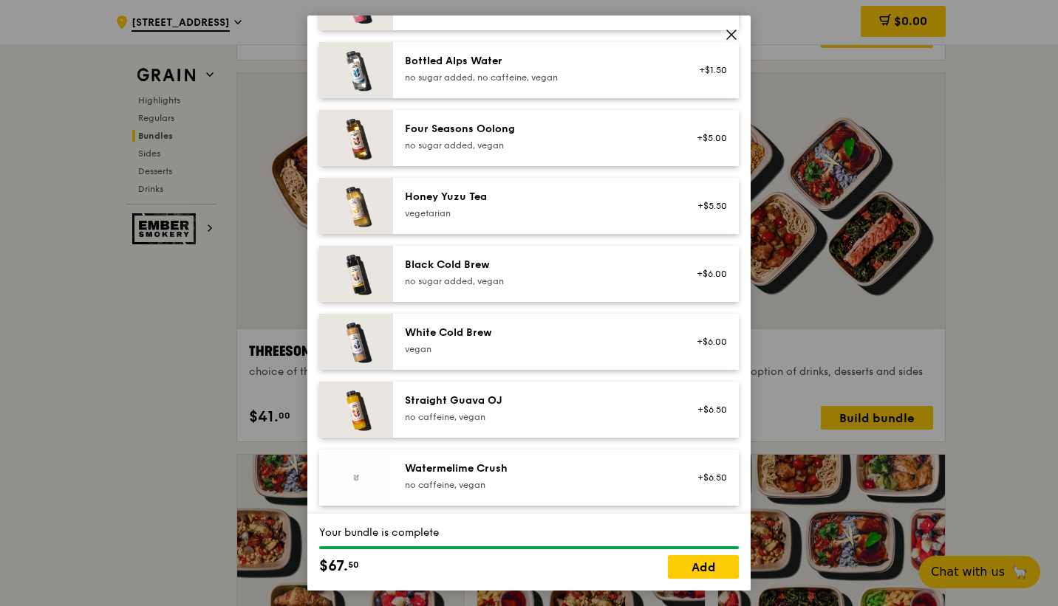
scroll to position [1705, 0]
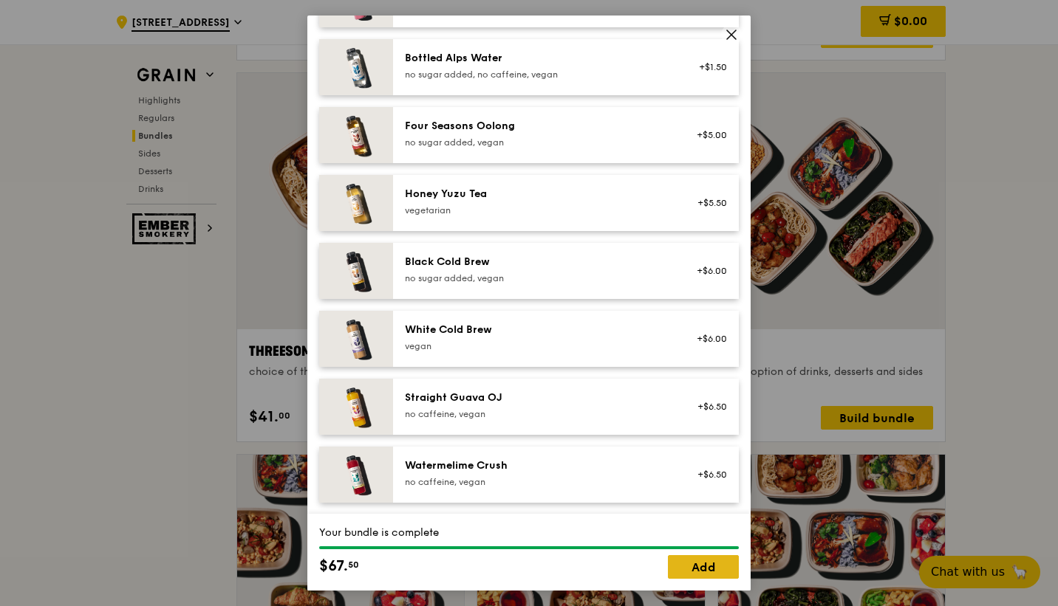
click at [682, 566] on link "Add" at bounding box center [703, 567] width 71 height 24
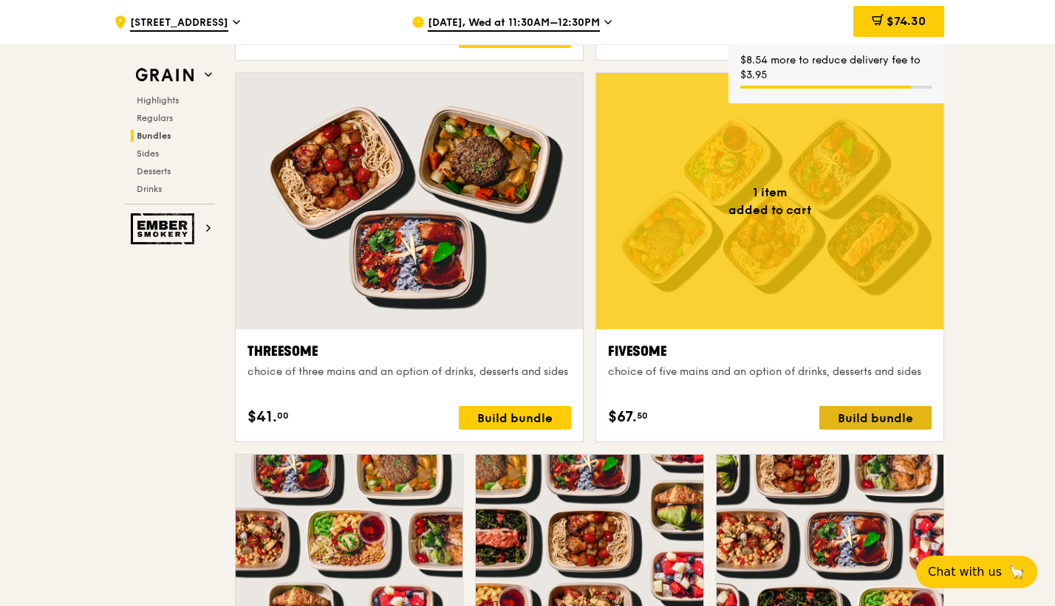
click at [860, 422] on div "Build bundle" at bounding box center [875, 418] width 112 height 24
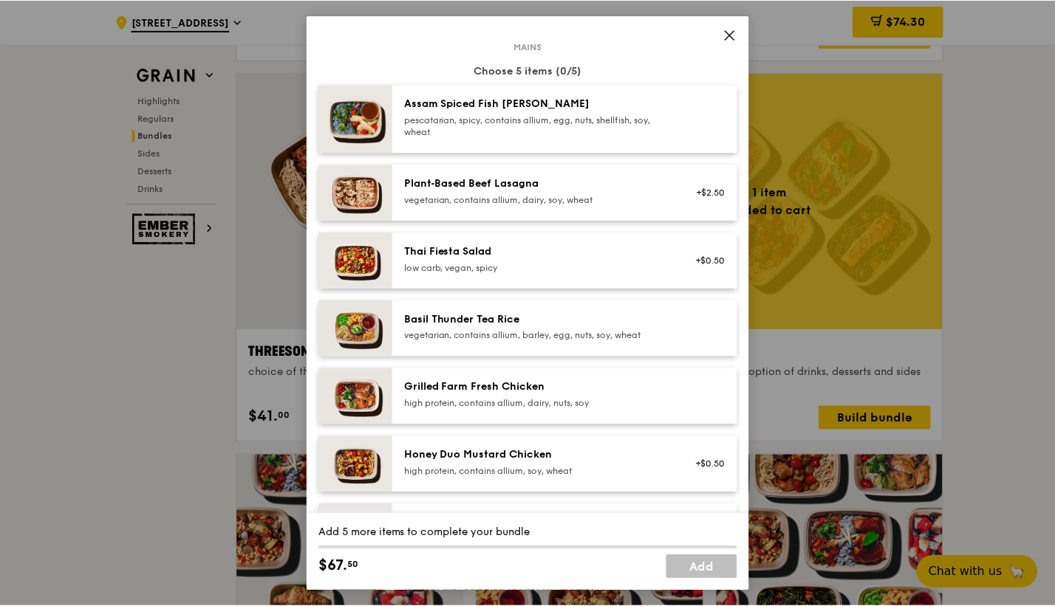
scroll to position [148, 0]
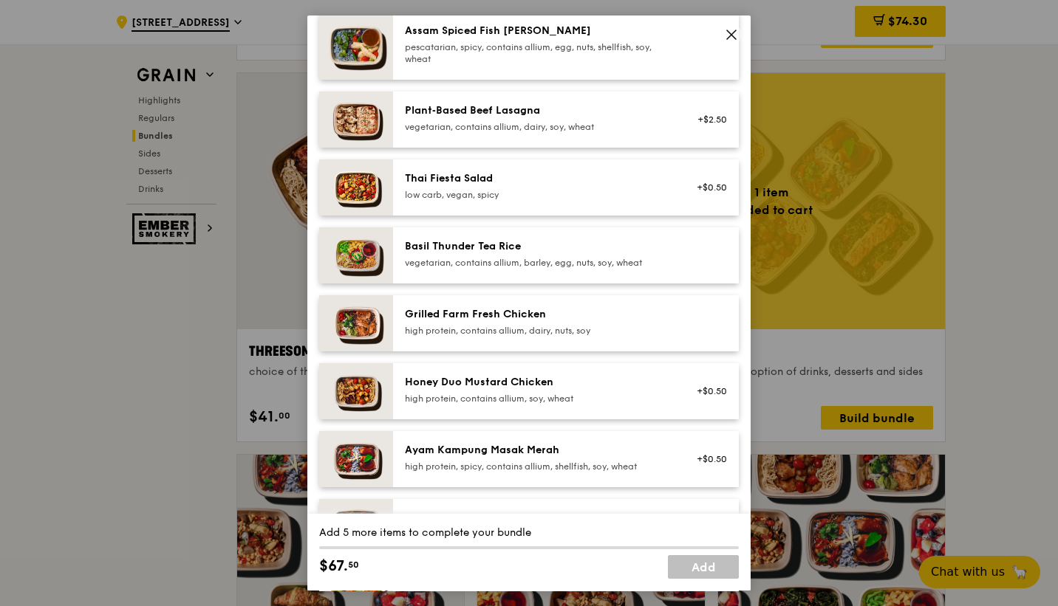
click at [530, 391] on div "Honey Duo Mustard Chicken high protein, contains allium, soy, wheat" at bounding box center [537, 390] width 265 height 30
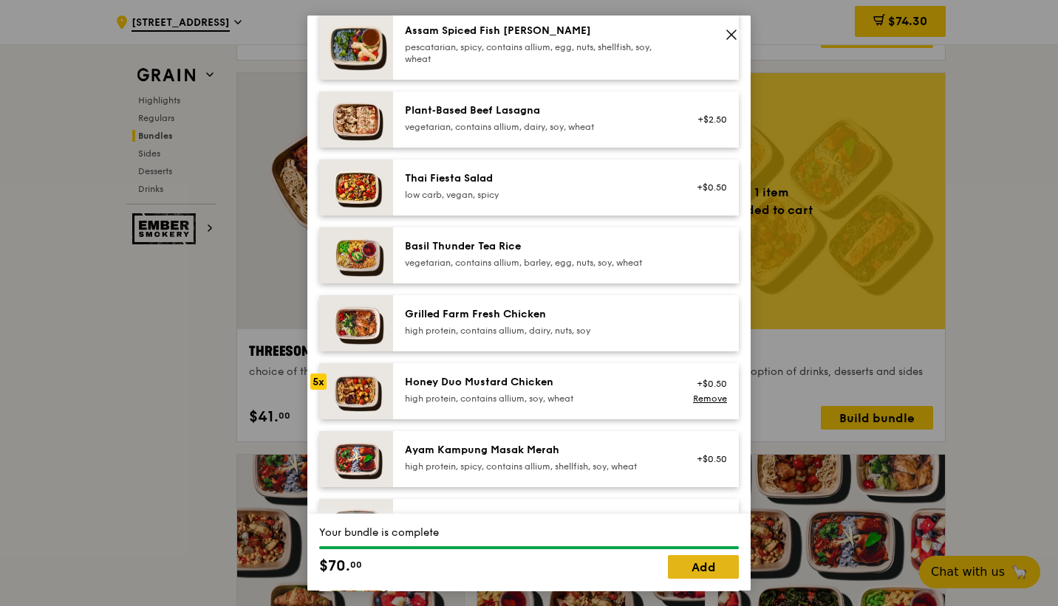
click at [694, 571] on link "Add" at bounding box center [703, 567] width 71 height 24
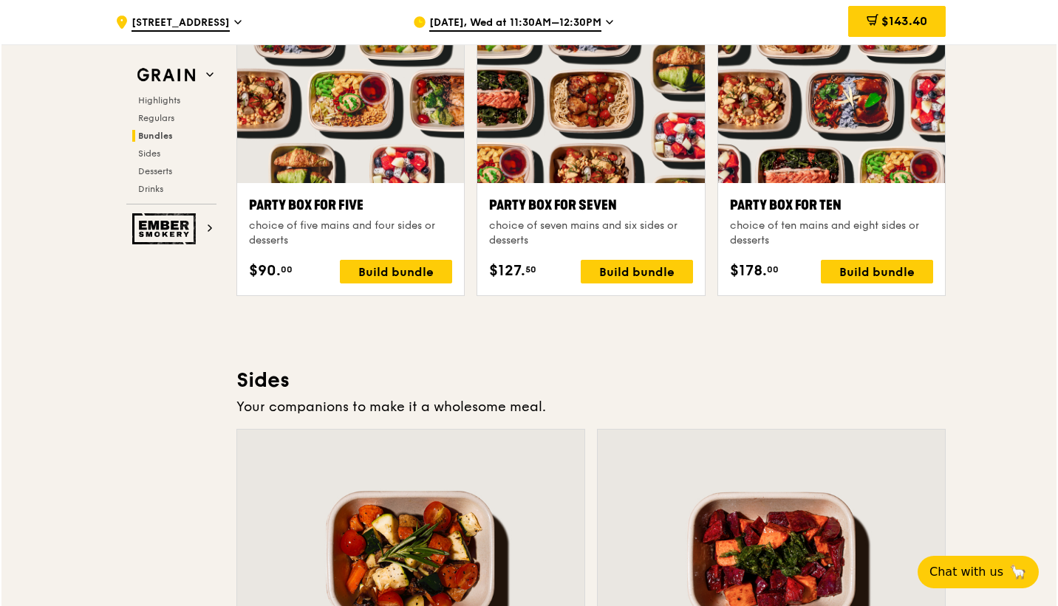
scroll to position [3027, 0]
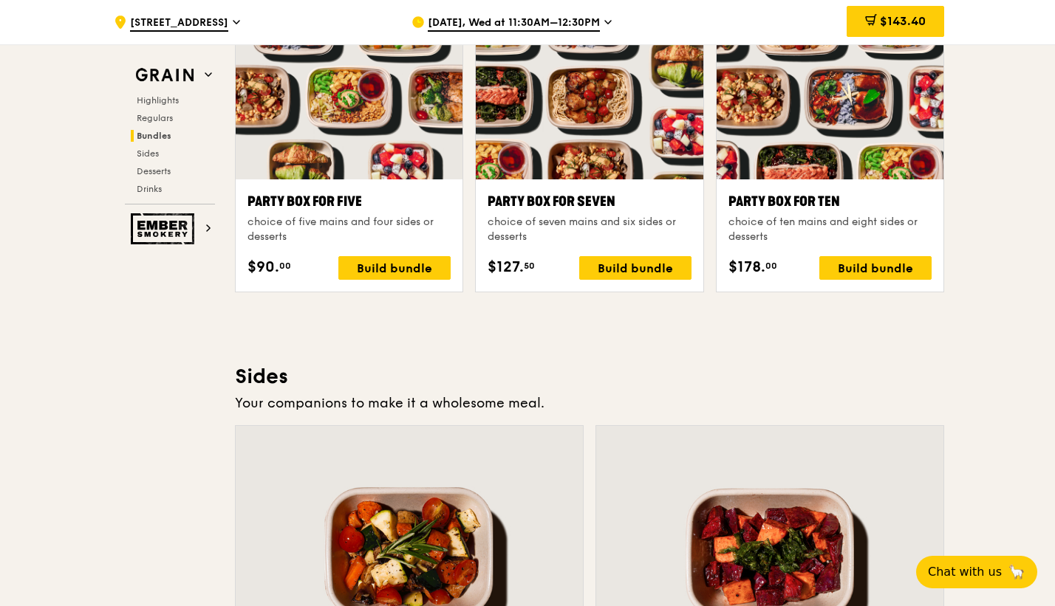
click at [829, 130] on div at bounding box center [829, 96] width 227 height 168
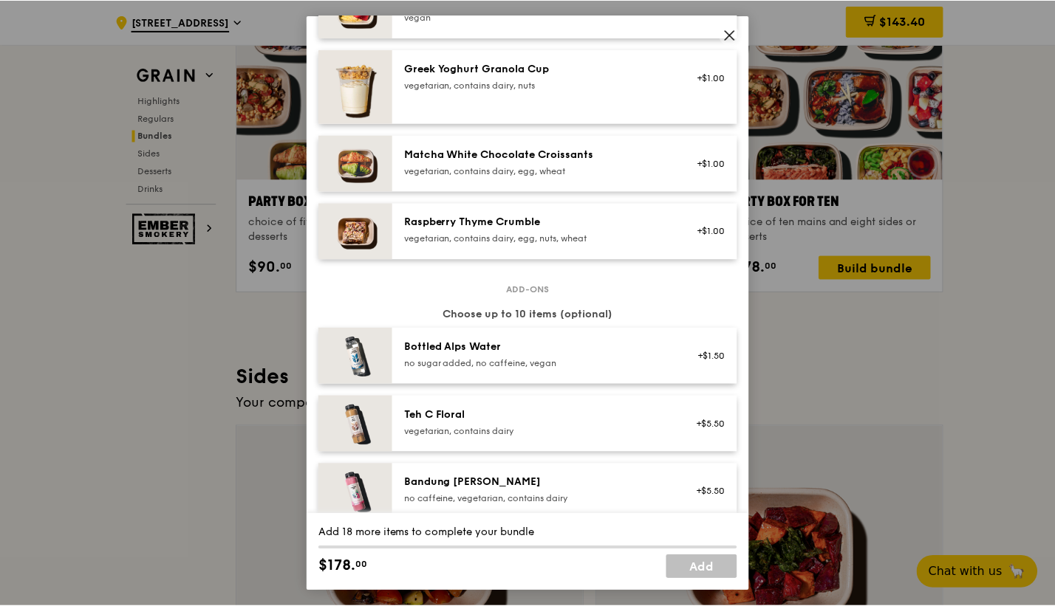
scroll to position [1329, 0]
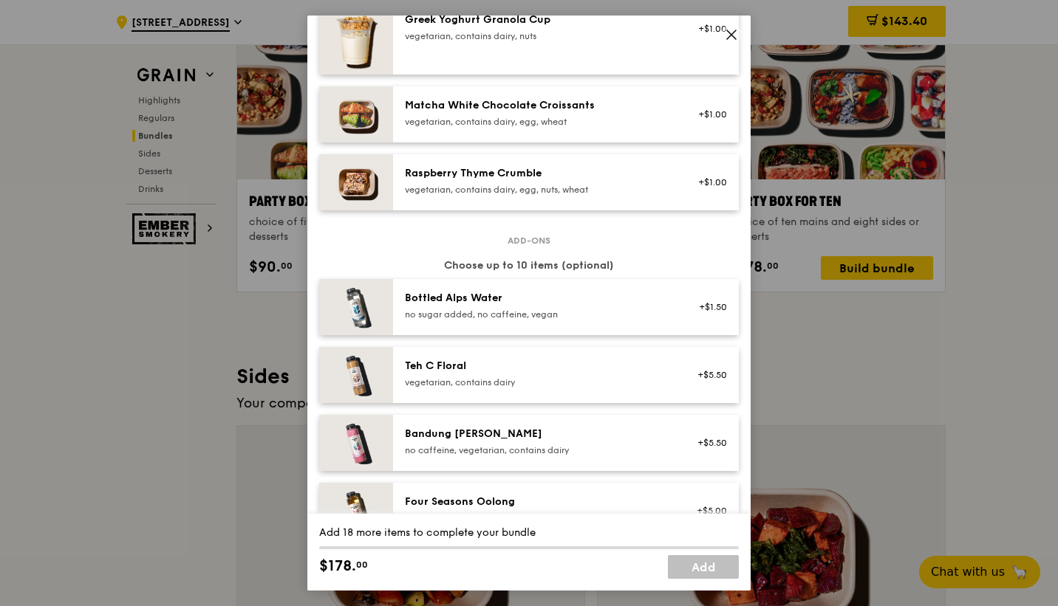
click at [731, 29] on icon at bounding box center [730, 34] width 13 height 13
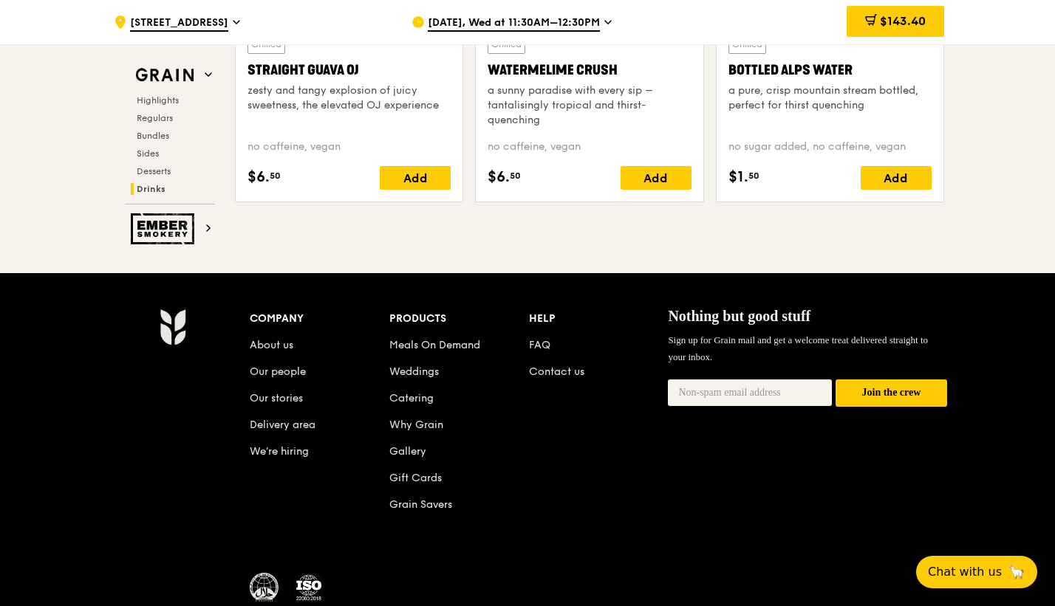
scroll to position [6211, 0]
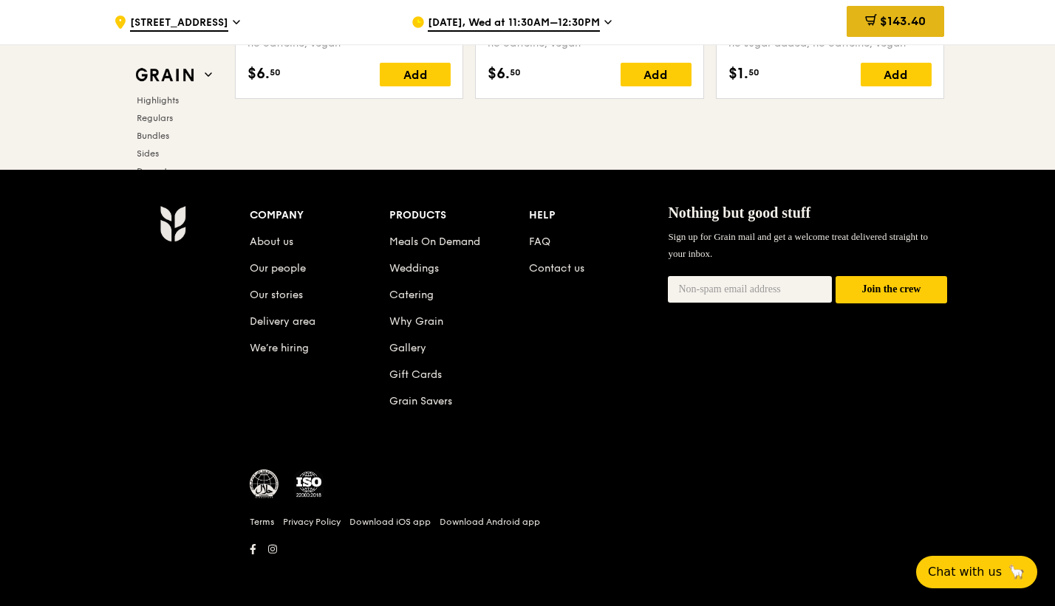
click at [914, 26] on span "$143.40" at bounding box center [903, 21] width 46 height 14
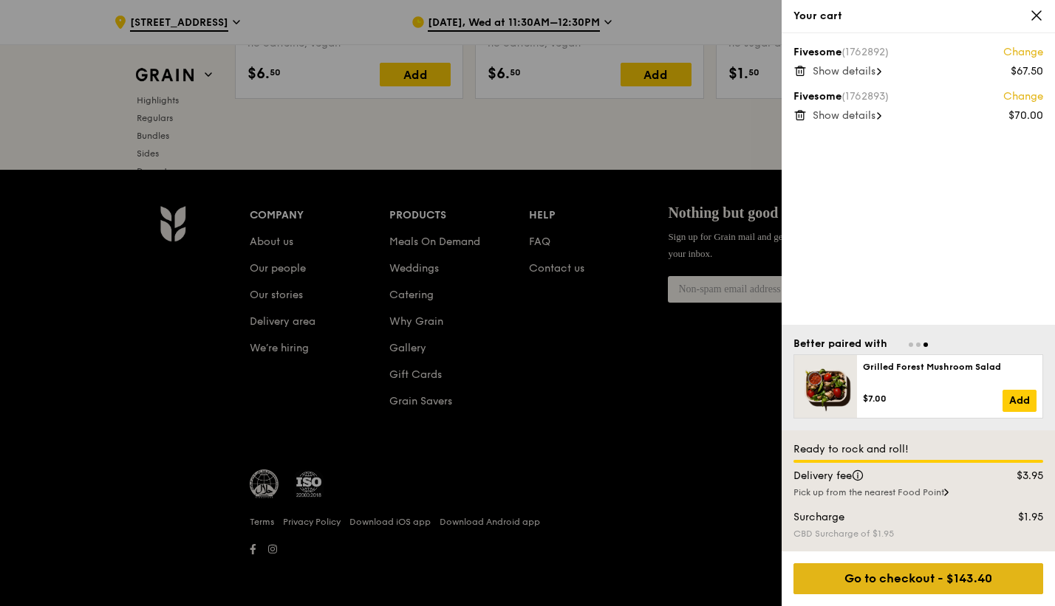
click at [908, 575] on div "Go to checkout - $143.40" at bounding box center [918, 578] width 250 height 31
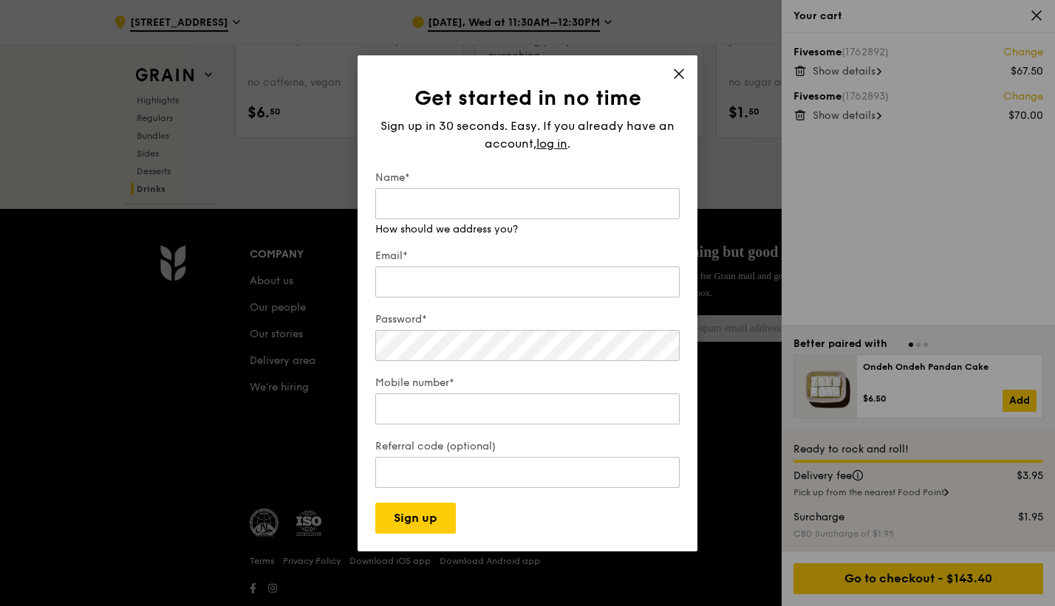
scroll to position [6137, 0]
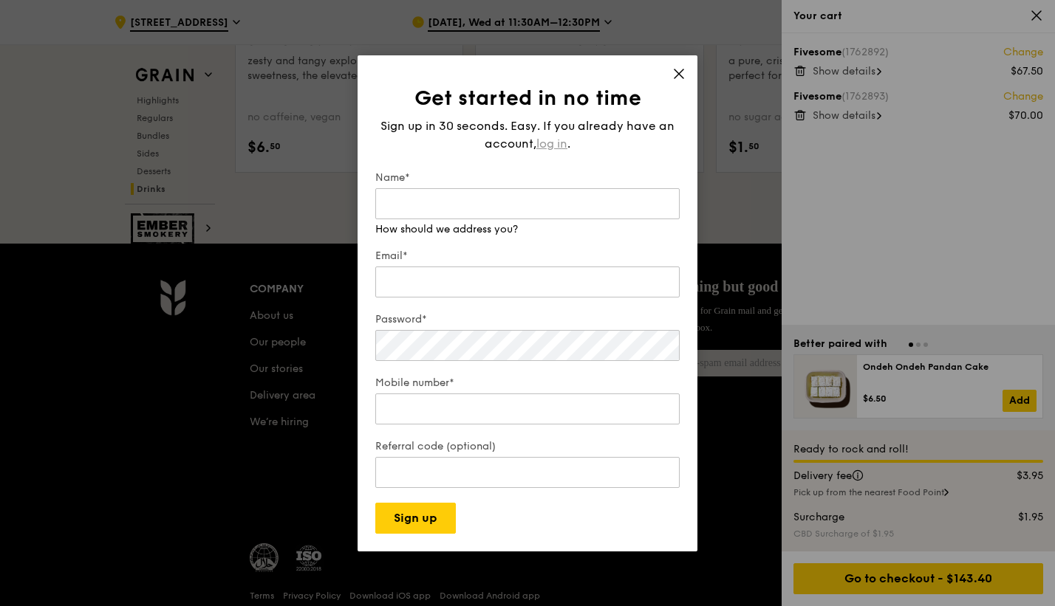
click at [565, 145] on span "log in" at bounding box center [551, 144] width 31 height 18
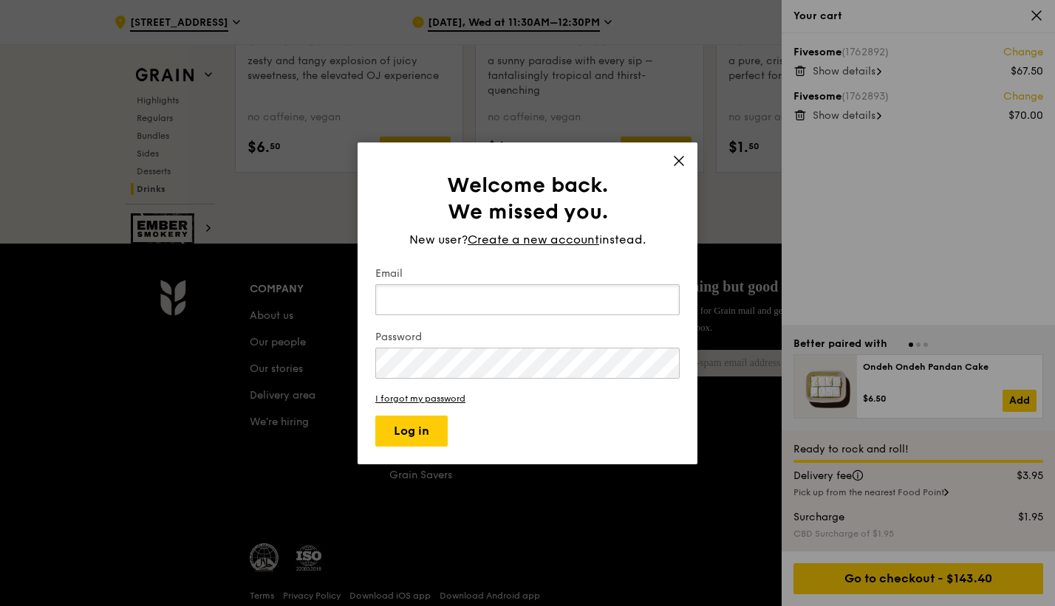
type input "[EMAIL_ADDRESS][DOMAIN_NAME]"
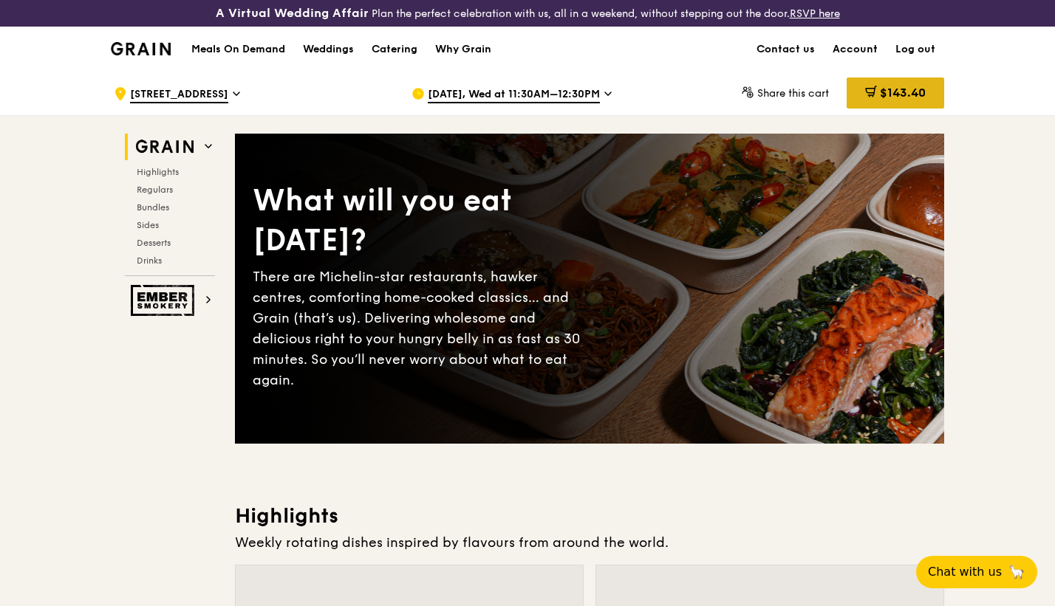
click at [908, 92] on span "$143.40" at bounding box center [903, 93] width 46 height 14
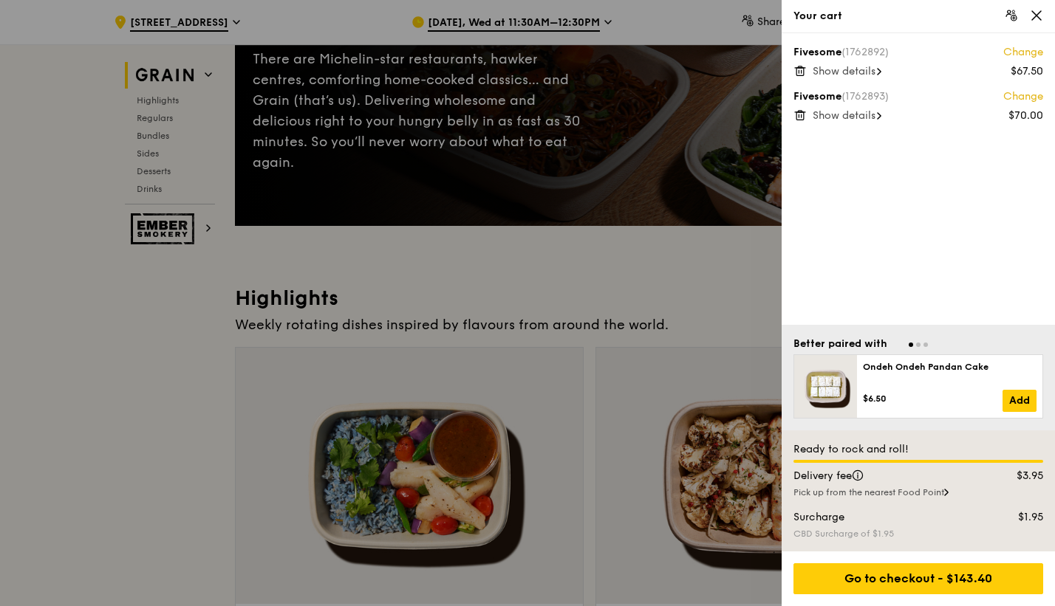
scroll to position [222, 0]
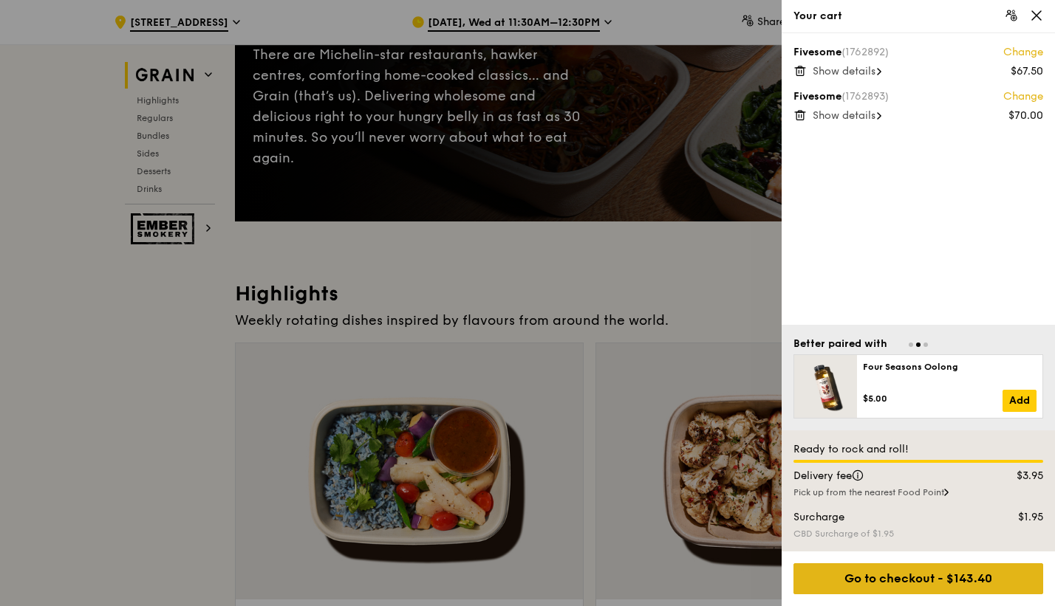
click at [939, 589] on div "Go to checkout - $143.40" at bounding box center [918, 578] width 250 height 31
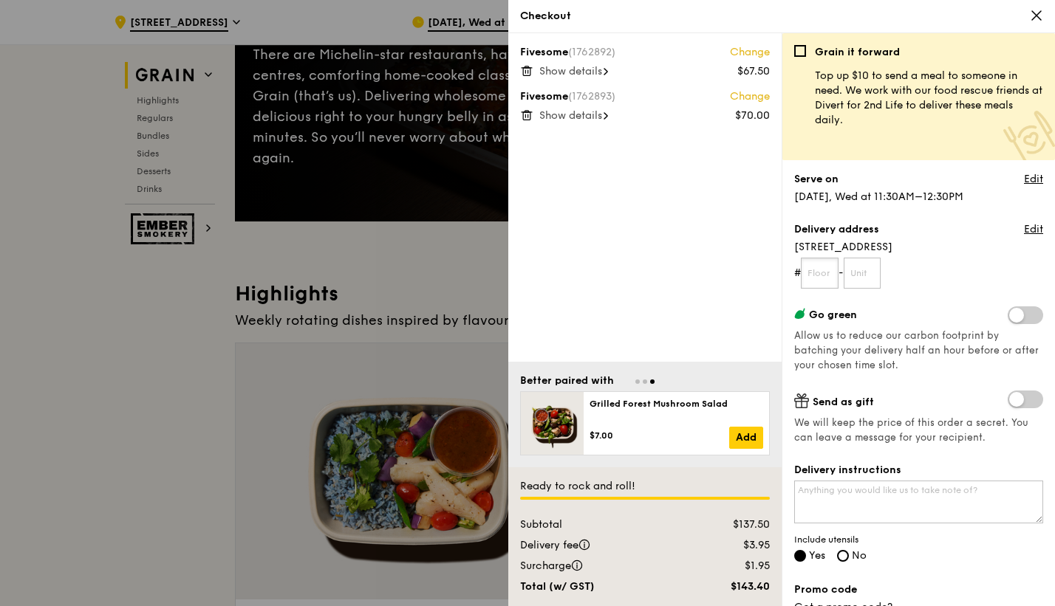
click at [829, 275] on input "text" at bounding box center [820, 273] width 38 height 31
type input "08"
type input "01"
click at [920, 506] on textarea "Delivery instructions" at bounding box center [918, 502] width 249 height 43
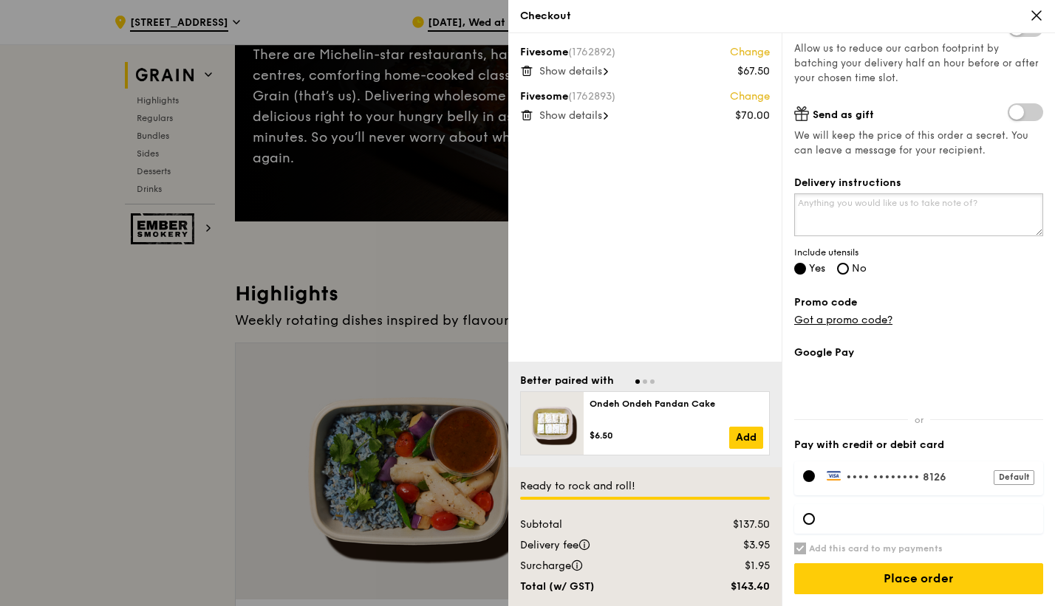
scroll to position [0, 0]
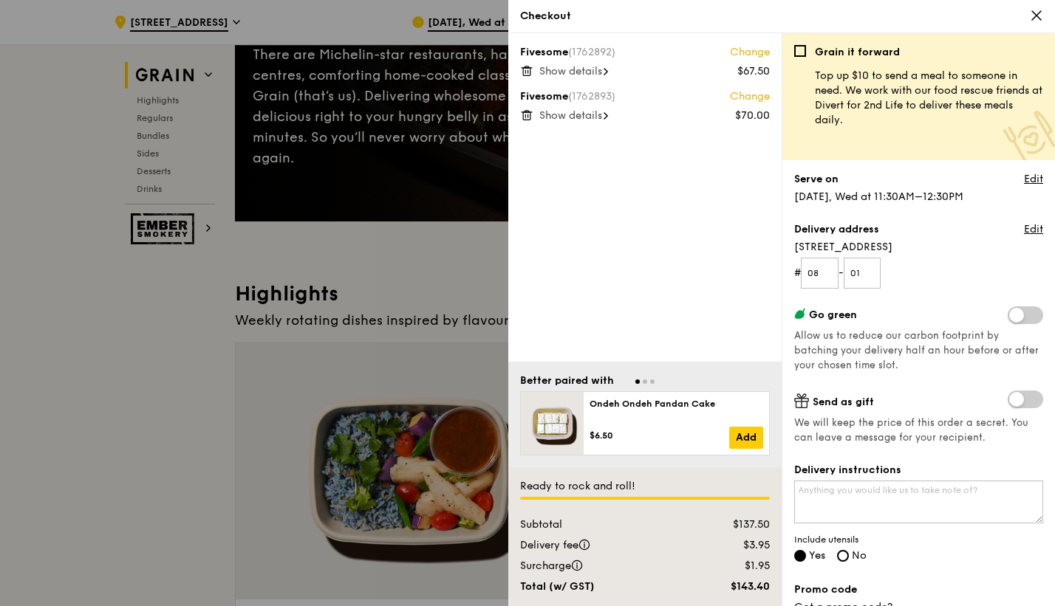
click at [1007, 397] on span at bounding box center [1024, 400] width 35 height 18
click at [1010, 401] on input "checkbox" at bounding box center [1010, 401] width 0 height 0
click at [883, 498] on input "Recipient's name" at bounding box center [918, 499] width 249 height 31
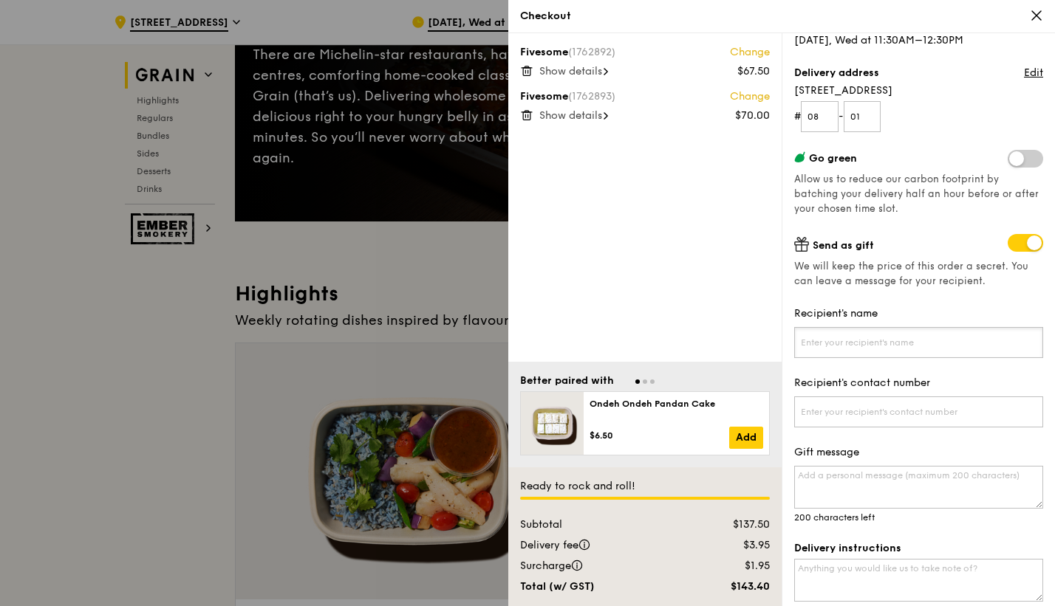
scroll to position [222, 0]
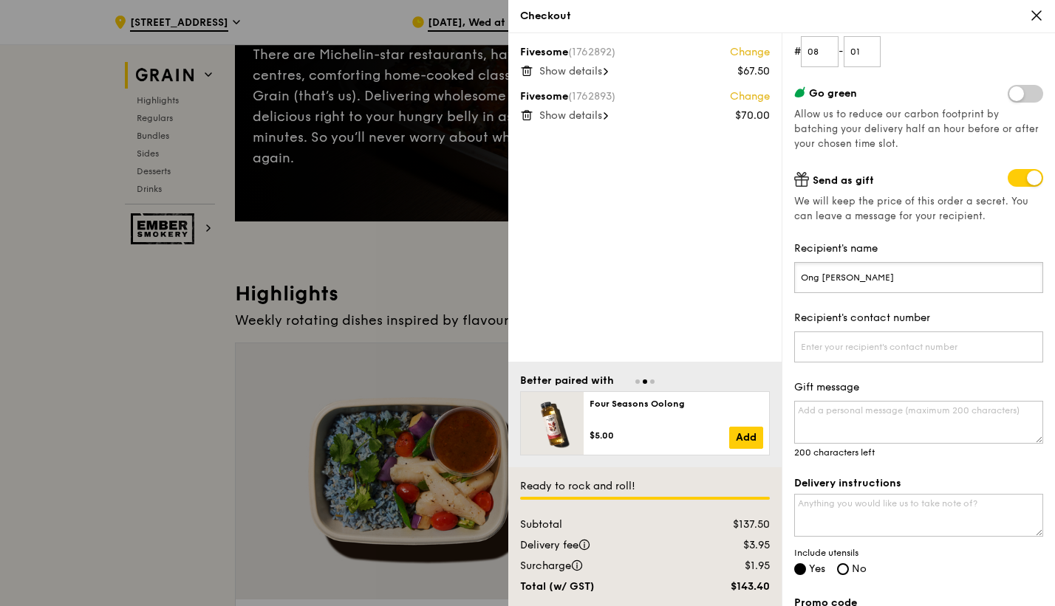
type input "Ong Zhen Yi"
type input "81983086"
click at [835, 430] on textarea "Gift message" at bounding box center [918, 422] width 249 height 43
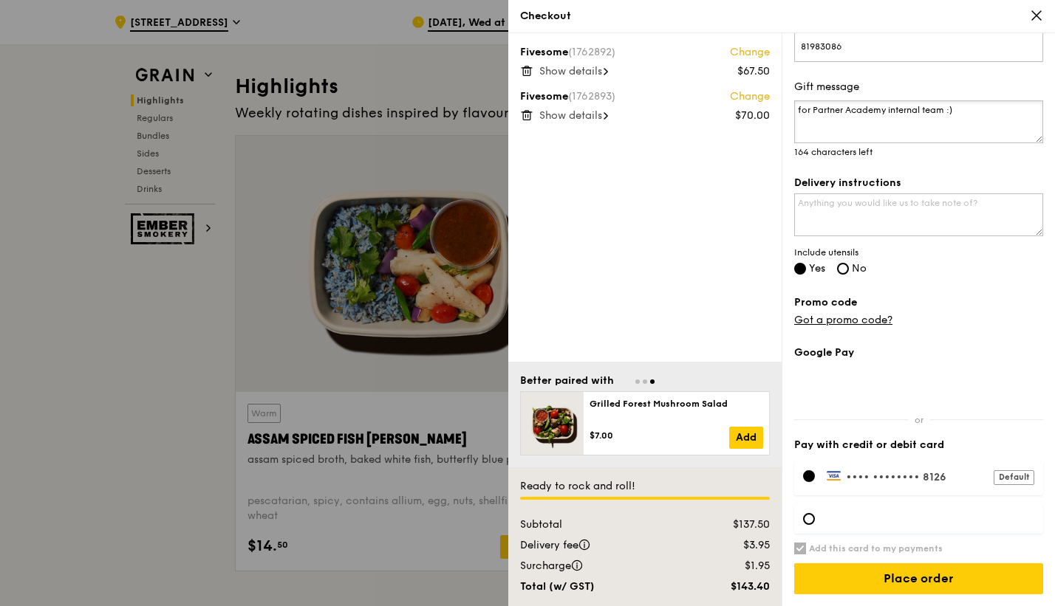
scroll to position [443, 0]
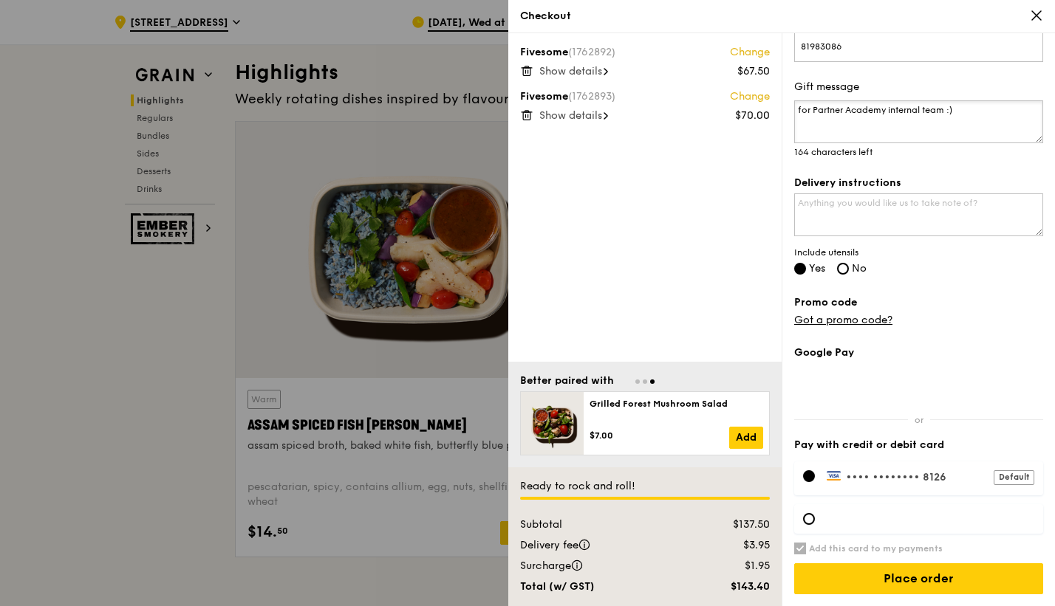
type textarea "for Partner Academy internal team :)"
click at [817, 518] on div at bounding box center [918, 519] width 249 height 30
type input "[EMAIL_ADDRESS][DOMAIN_NAME]"
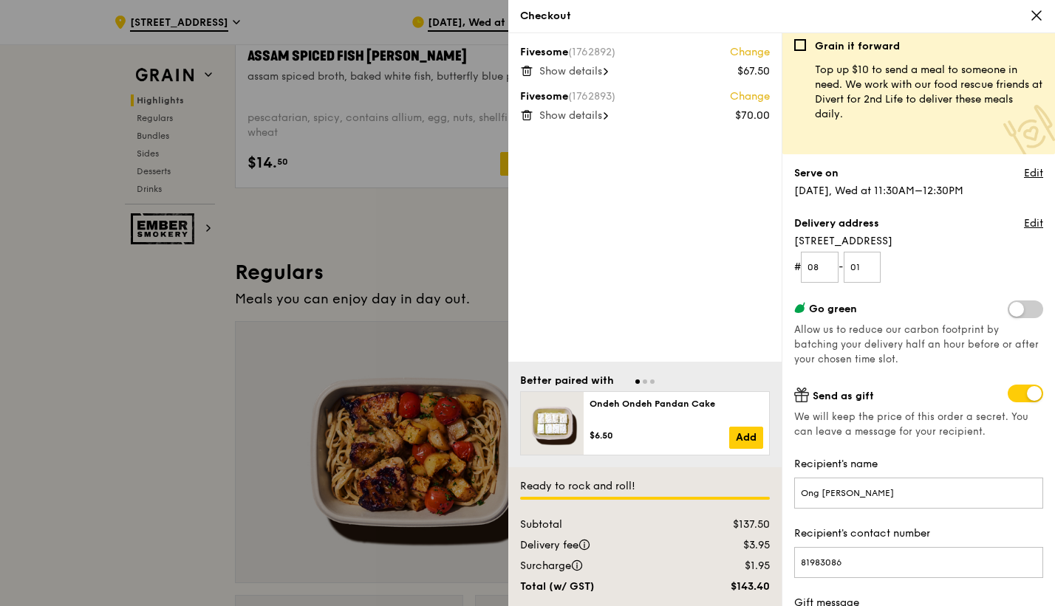
scroll to position [0, 0]
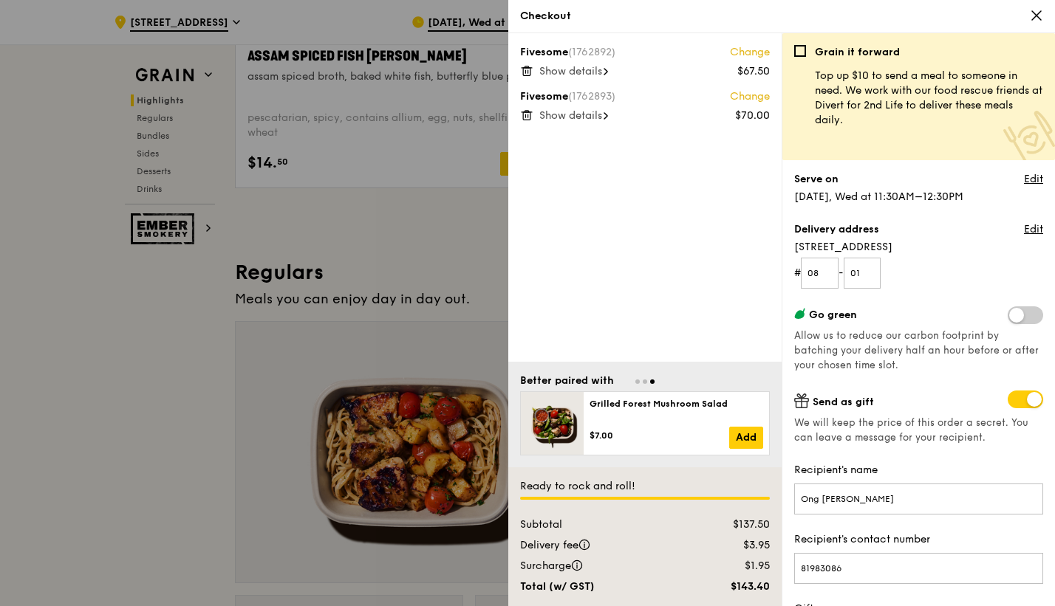
click at [721, 235] on div "Fivesome (1762892) Change $67.50 Show details Fivesome (1762893) Change $70.00 …" at bounding box center [644, 197] width 273 height 329
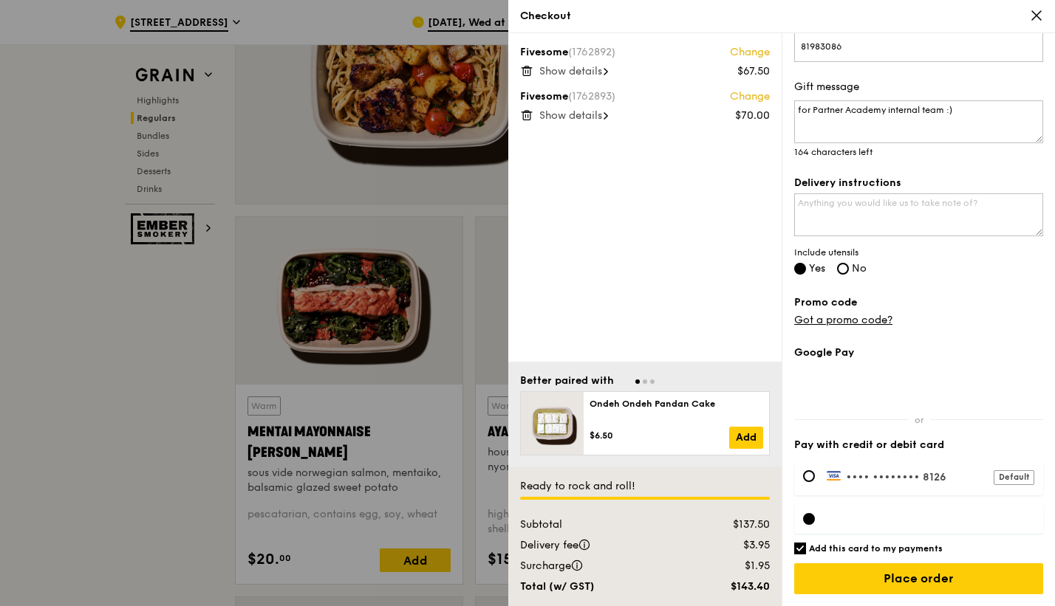
scroll to position [1477, 0]
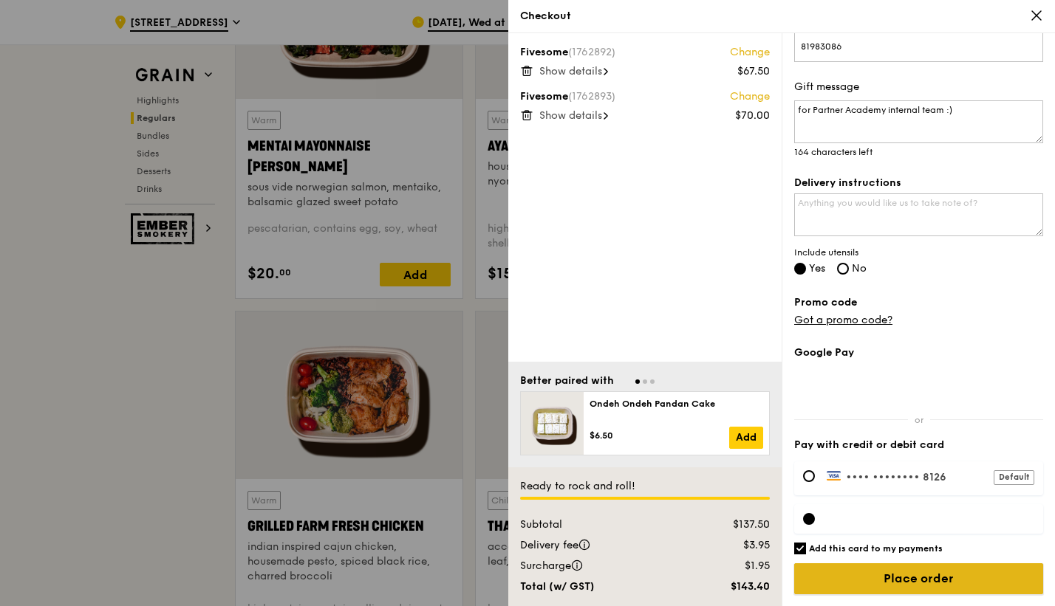
click at [874, 581] on input "Place order" at bounding box center [918, 578] width 249 height 31
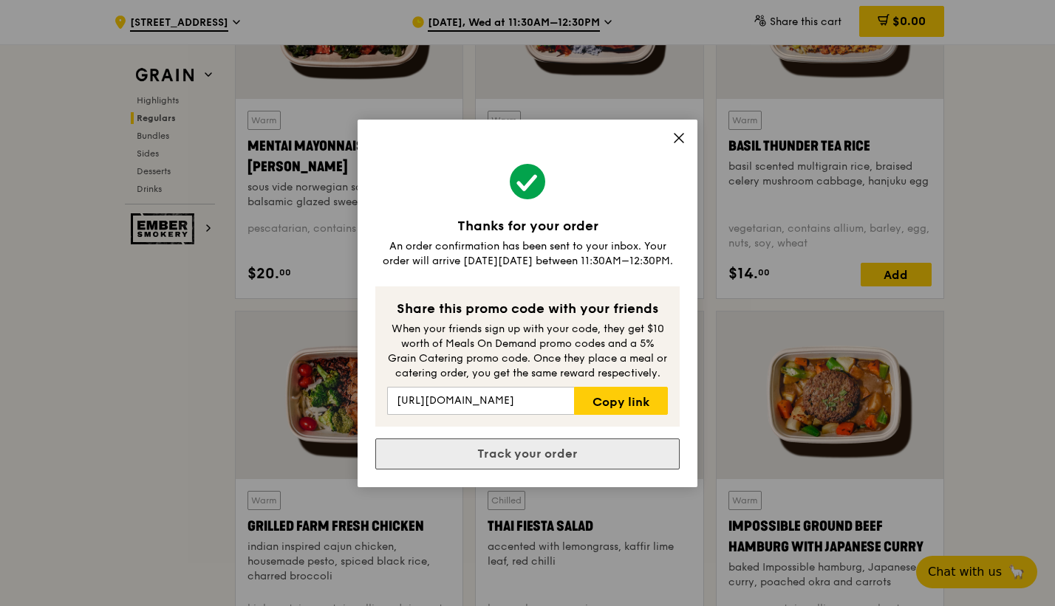
click at [525, 454] on link "Track your order" at bounding box center [527, 454] width 304 height 31
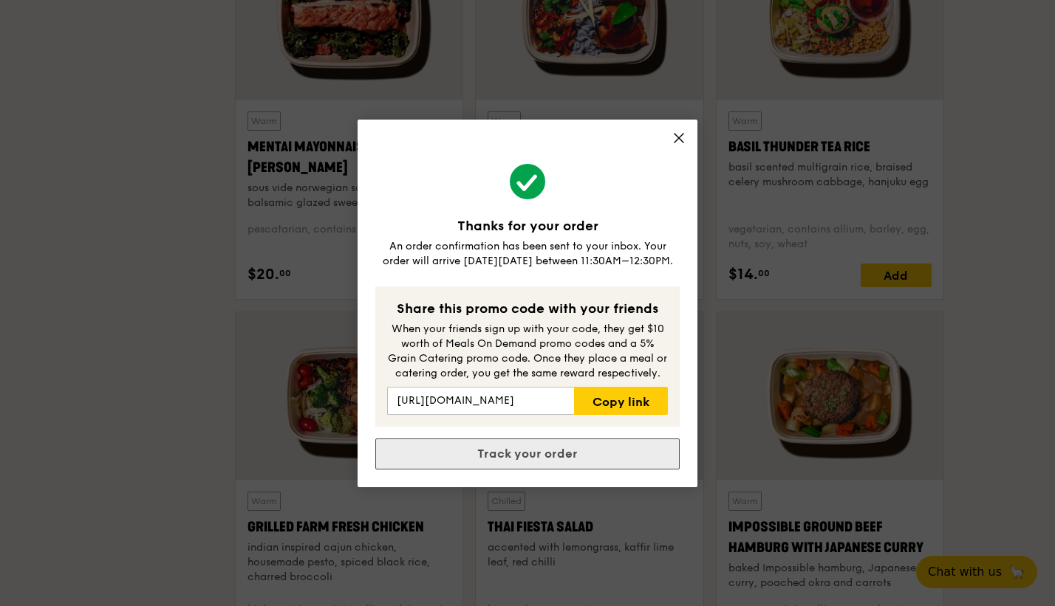
scroll to position [0, 0]
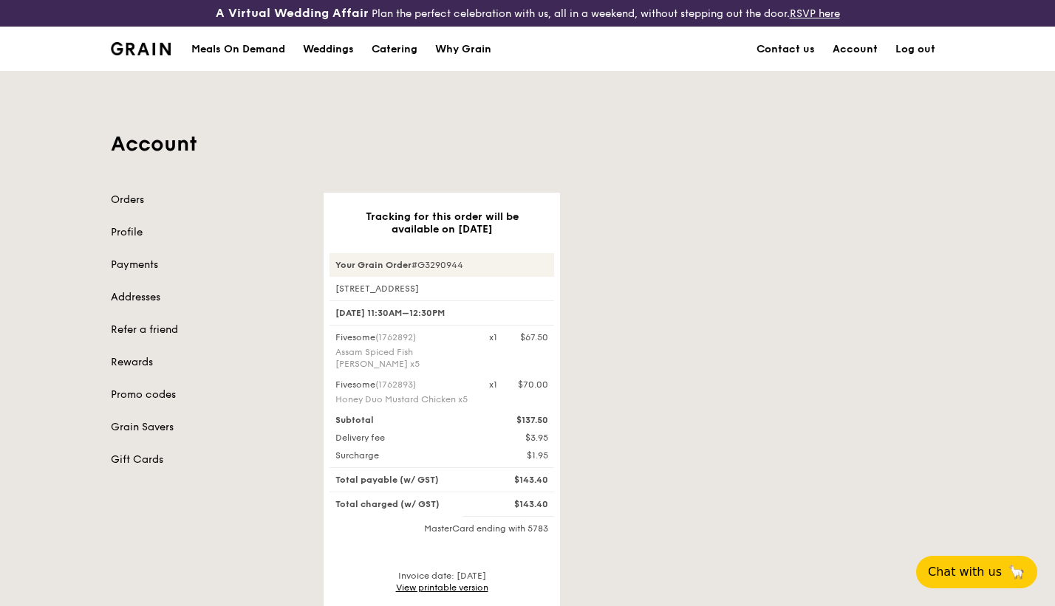
click at [933, 45] on link "Log out" at bounding box center [915, 49] width 58 height 44
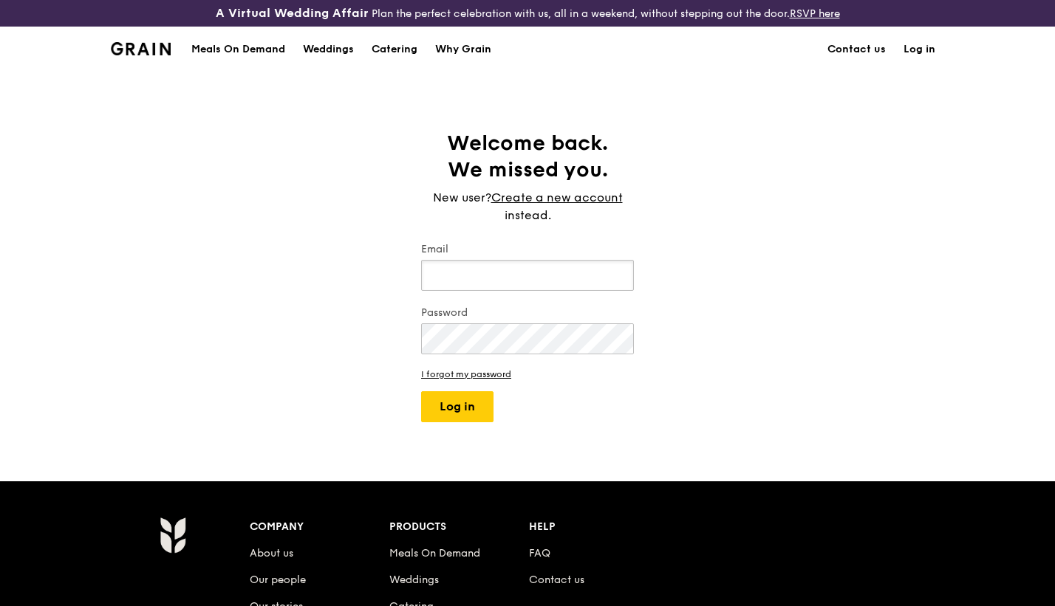
type input "[EMAIL_ADDRESS][DOMAIN_NAME]"
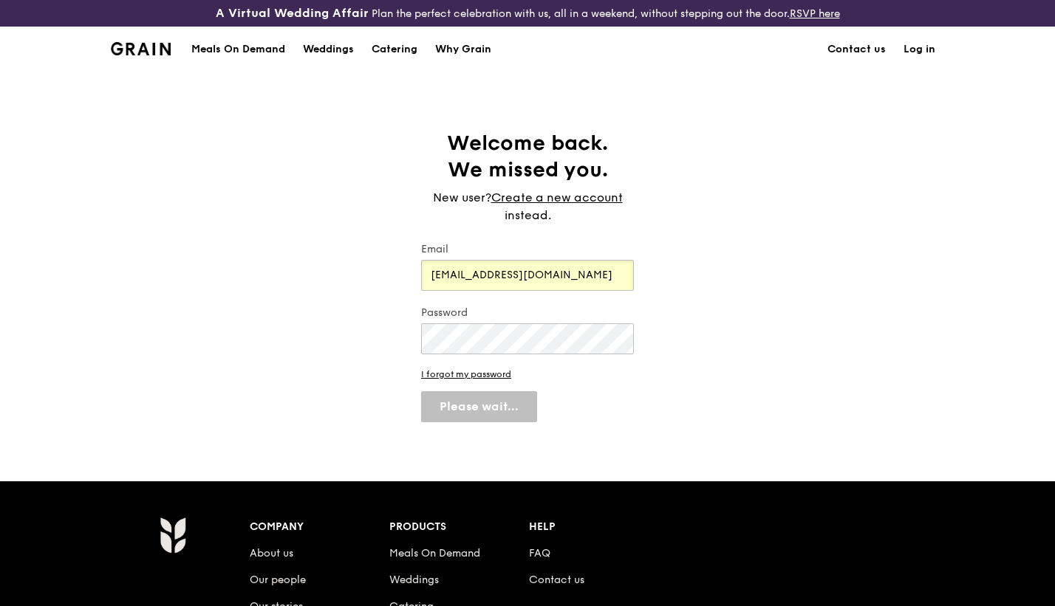
click at [447, 275] on input "[EMAIL_ADDRESS][DOMAIN_NAME]" at bounding box center [527, 275] width 213 height 31
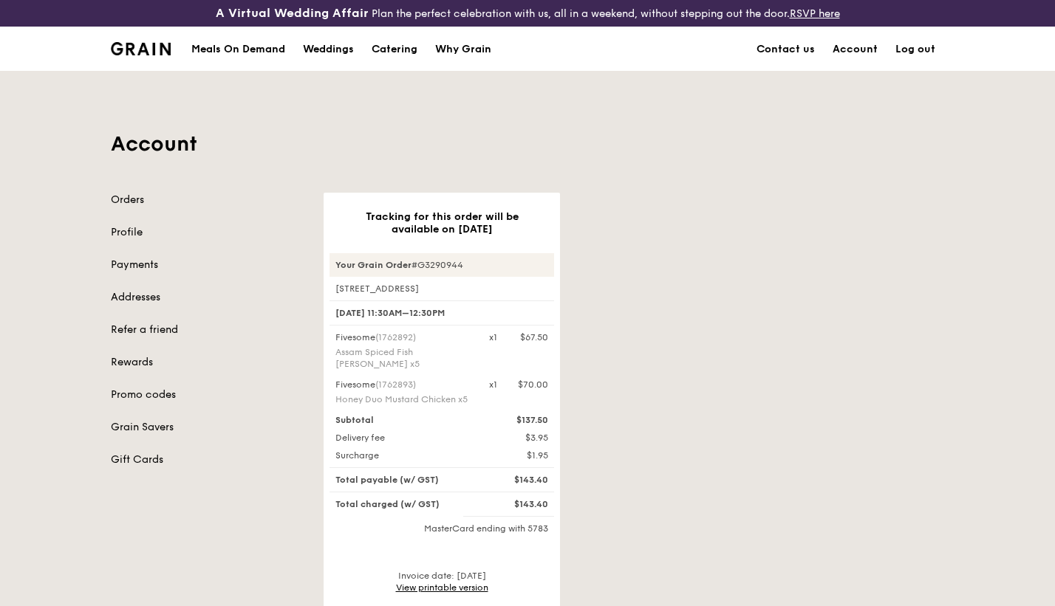
click at [486, 325] on div "Your Grain Order #G3290944 [STREET_ADDRESS] [DATE] 11:30AM–12:30PM Fivesome (17…" at bounding box center [441, 444] width 225 height 382
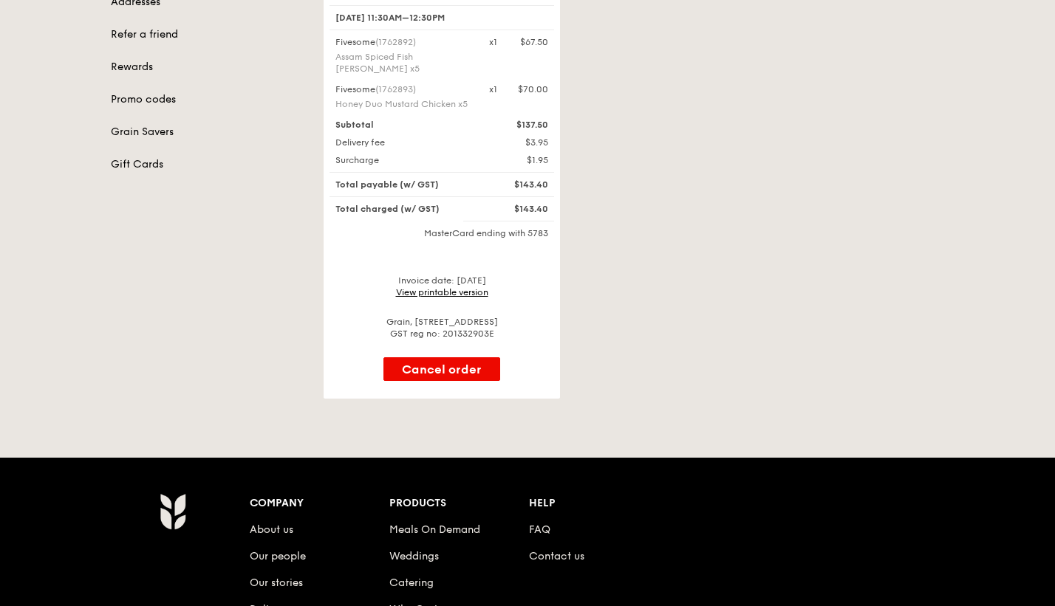
scroll to position [74, 0]
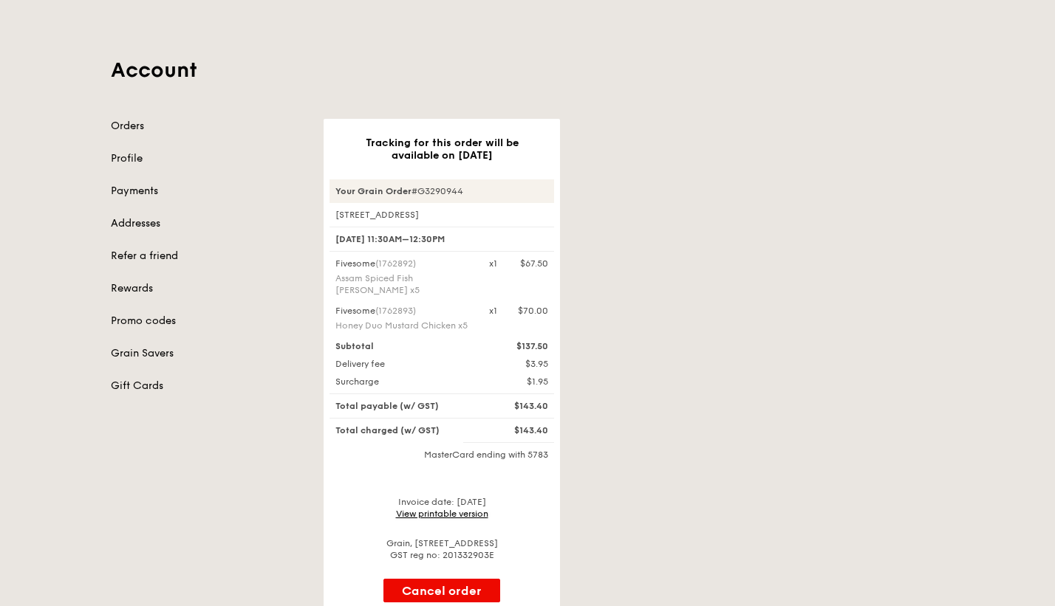
click at [430, 509] on link "View printable version" at bounding box center [442, 514] width 92 height 10
